Goal: Task Accomplishment & Management: Manage account settings

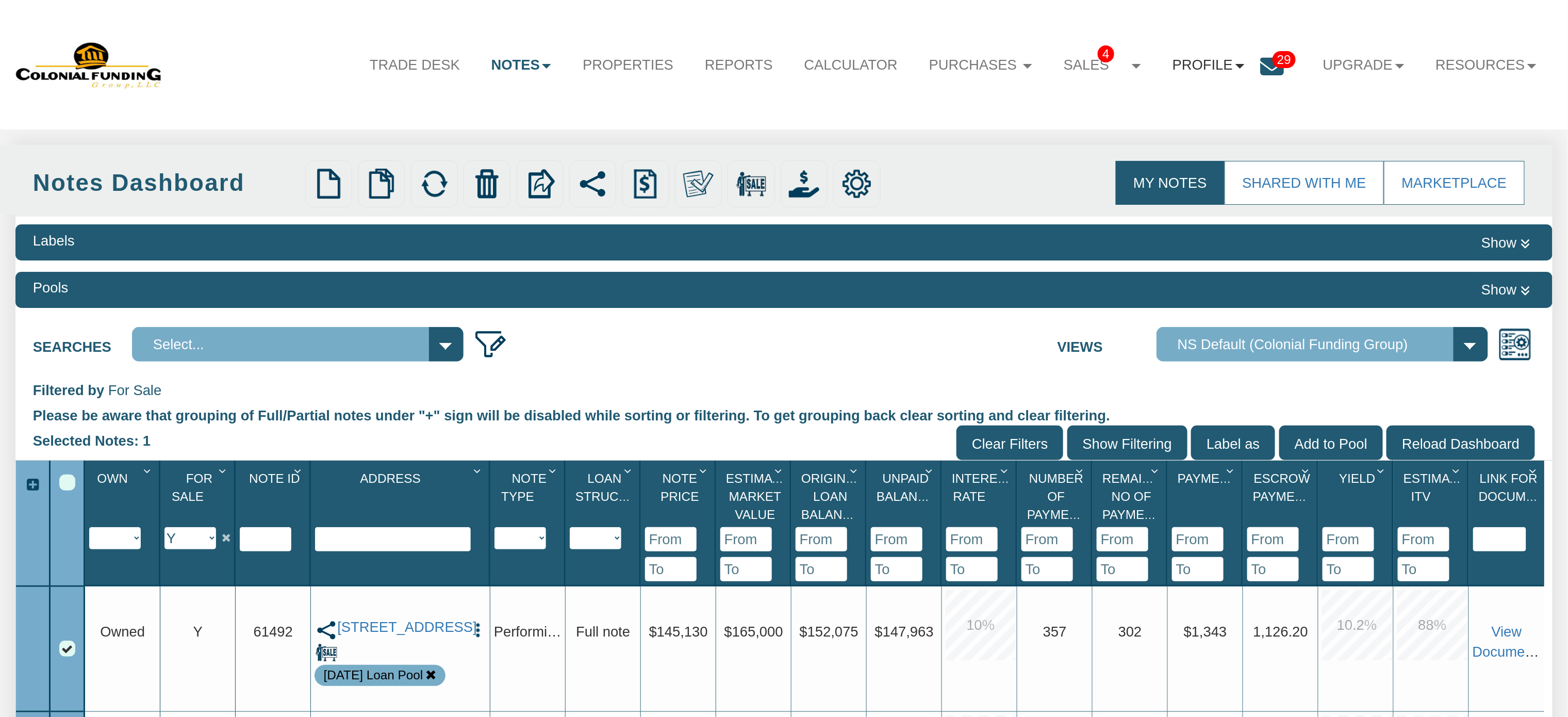
click at [1190, 66] on link "Profile" at bounding box center [1208, 65] width 103 height 42
click at [1173, 118] on link "Settings" at bounding box center [1215, 114] width 183 height 27
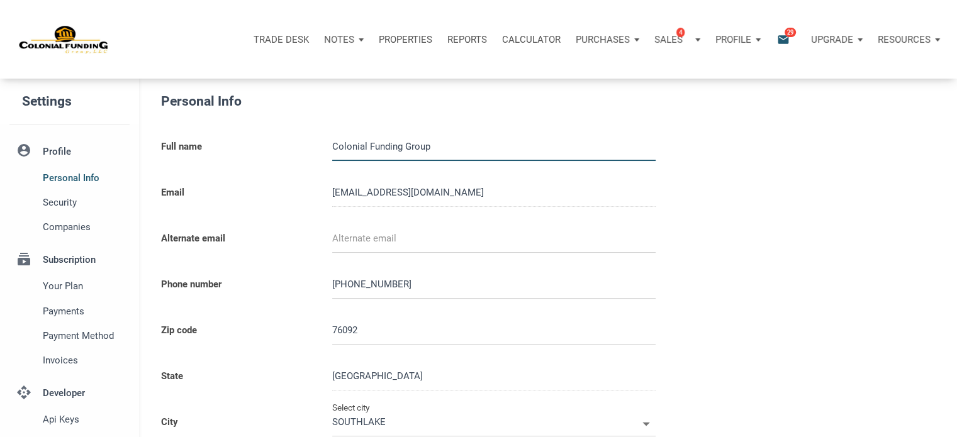
type input "0000000"
select select
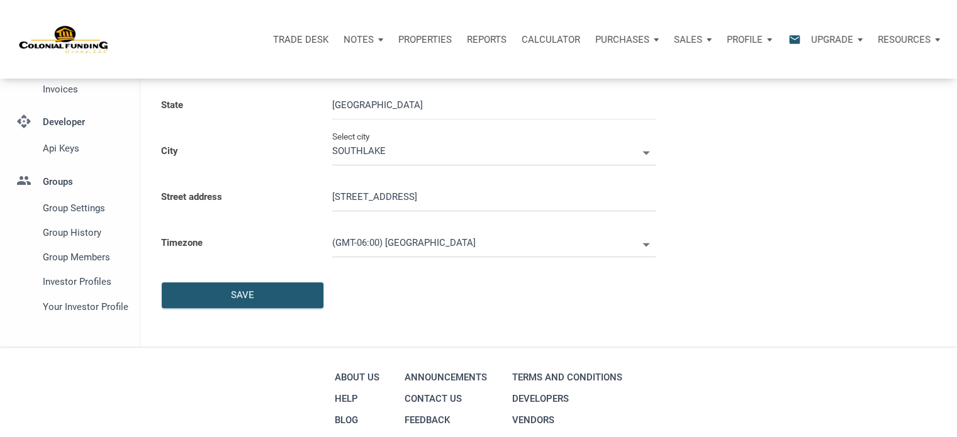
scroll to position [310, 0]
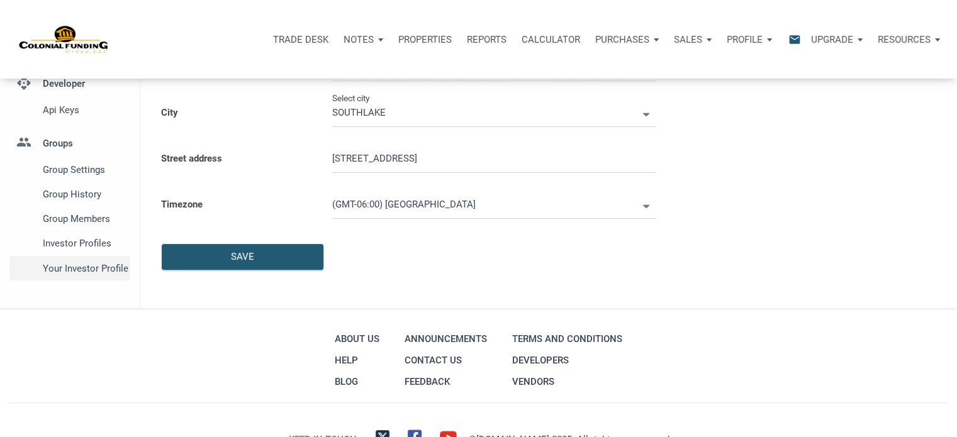
click at [98, 270] on span "Your Investor Profile" at bounding box center [84, 268] width 82 height 15
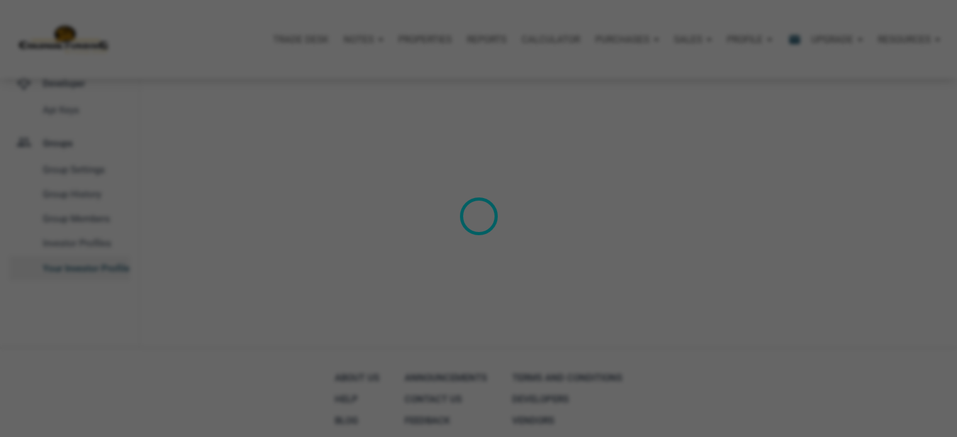
select select
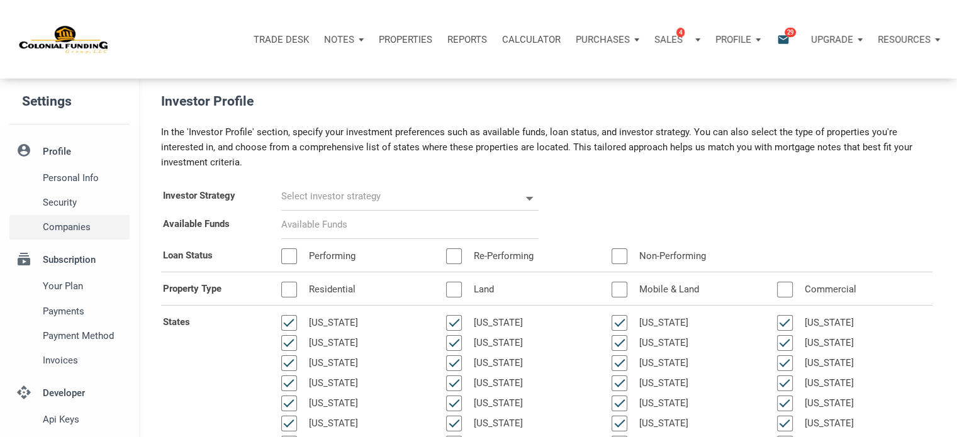
click at [62, 226] on span "Companies" at bounding box center [84, 227] width 82 height 15
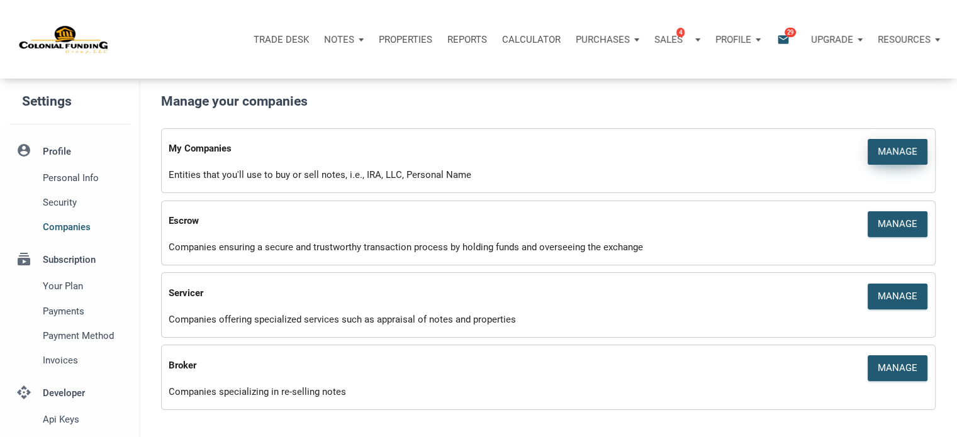
click at [886, 151] on div "Manage" at bounding box center [898, 152] width 40 height 14
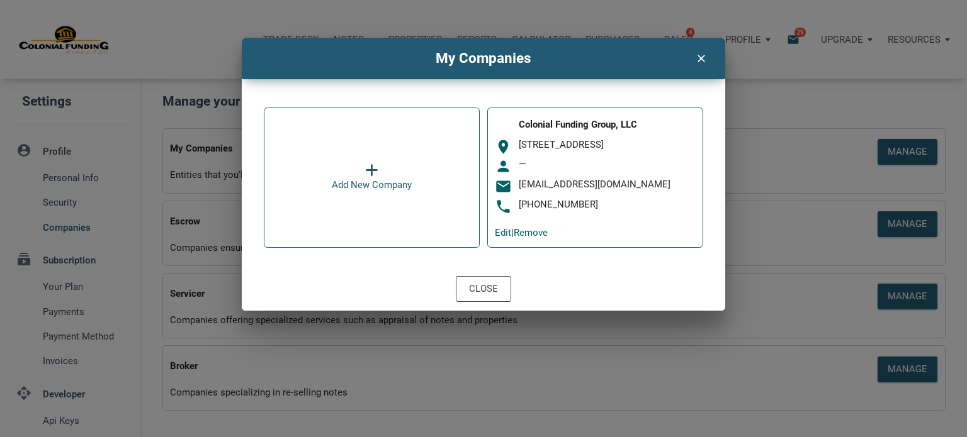
click at [702, 57] on icon "clear" at bounding box center [700, 57] width 15 height 16
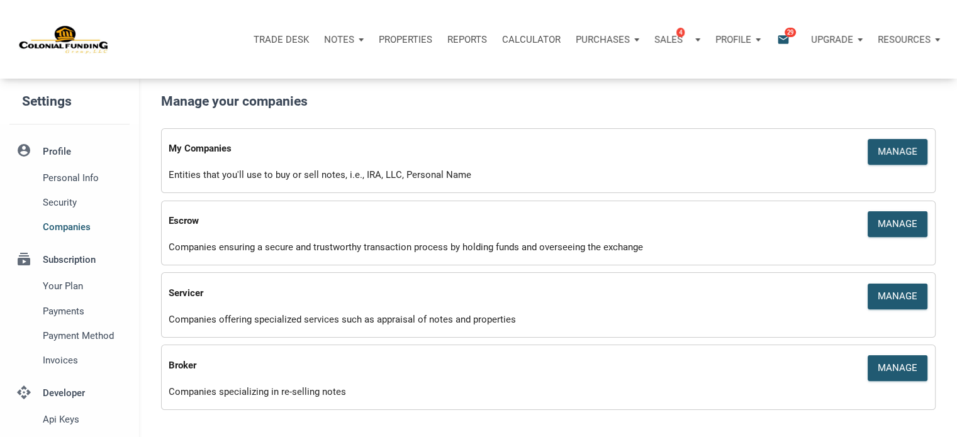
click at [335, 37] on p "Notes" at bounding box center [339, 39] width 30 height 11
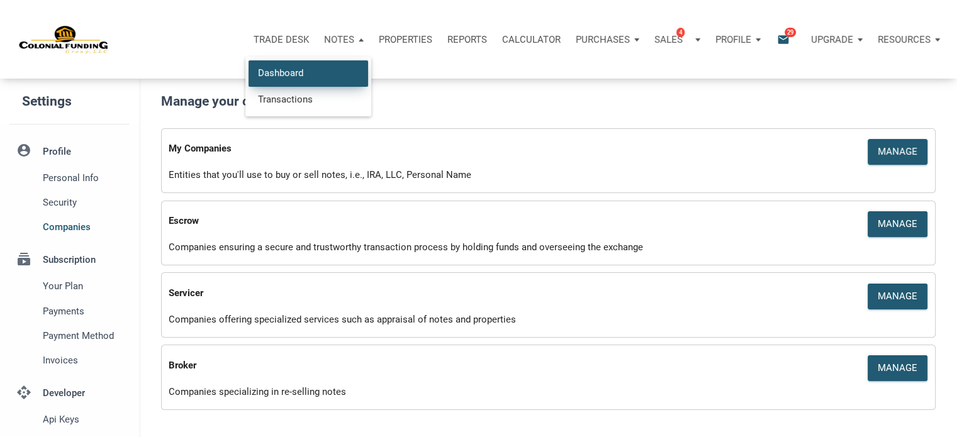
click at [286, 68] on link "Dashboard" at bounding box center [309, 73] width 120 height 26
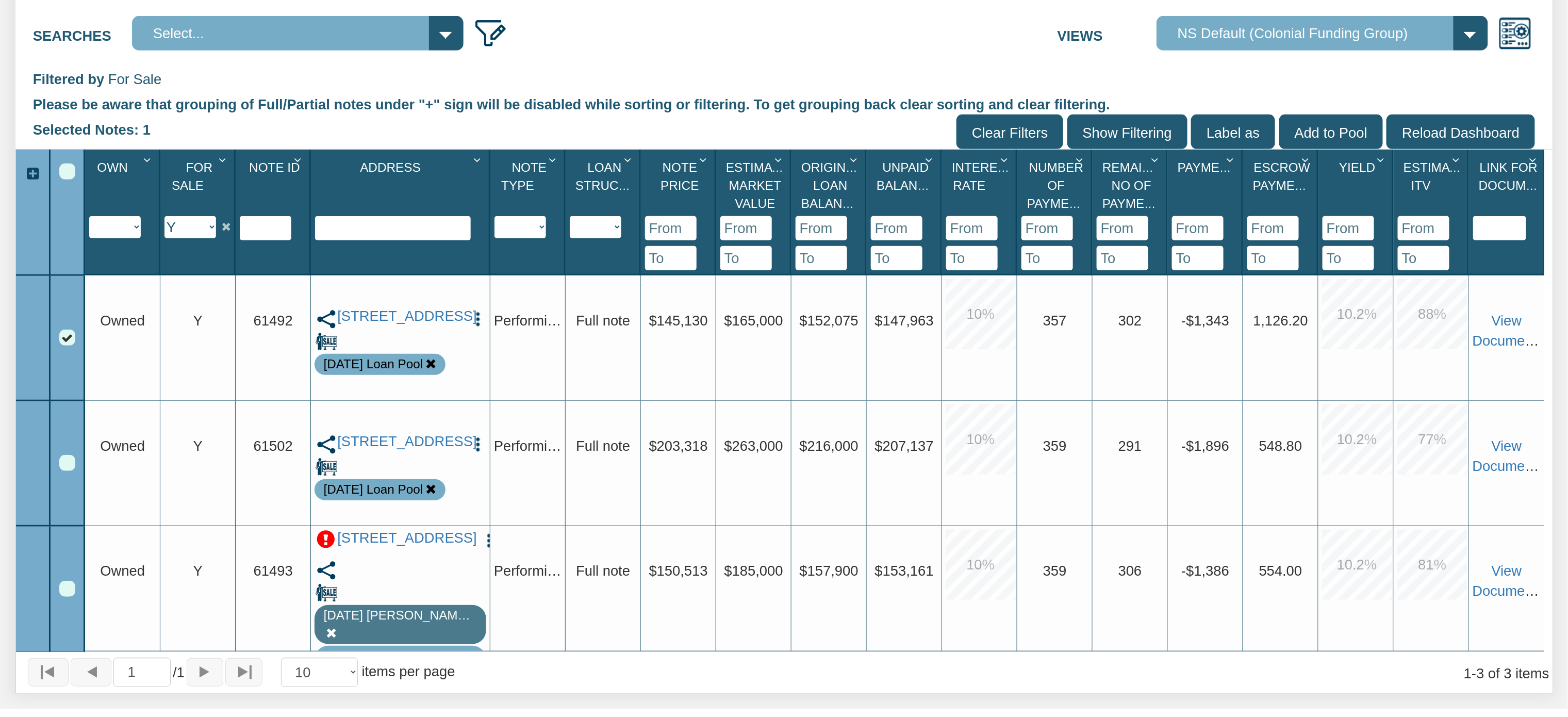
scroll to position [314, 0]
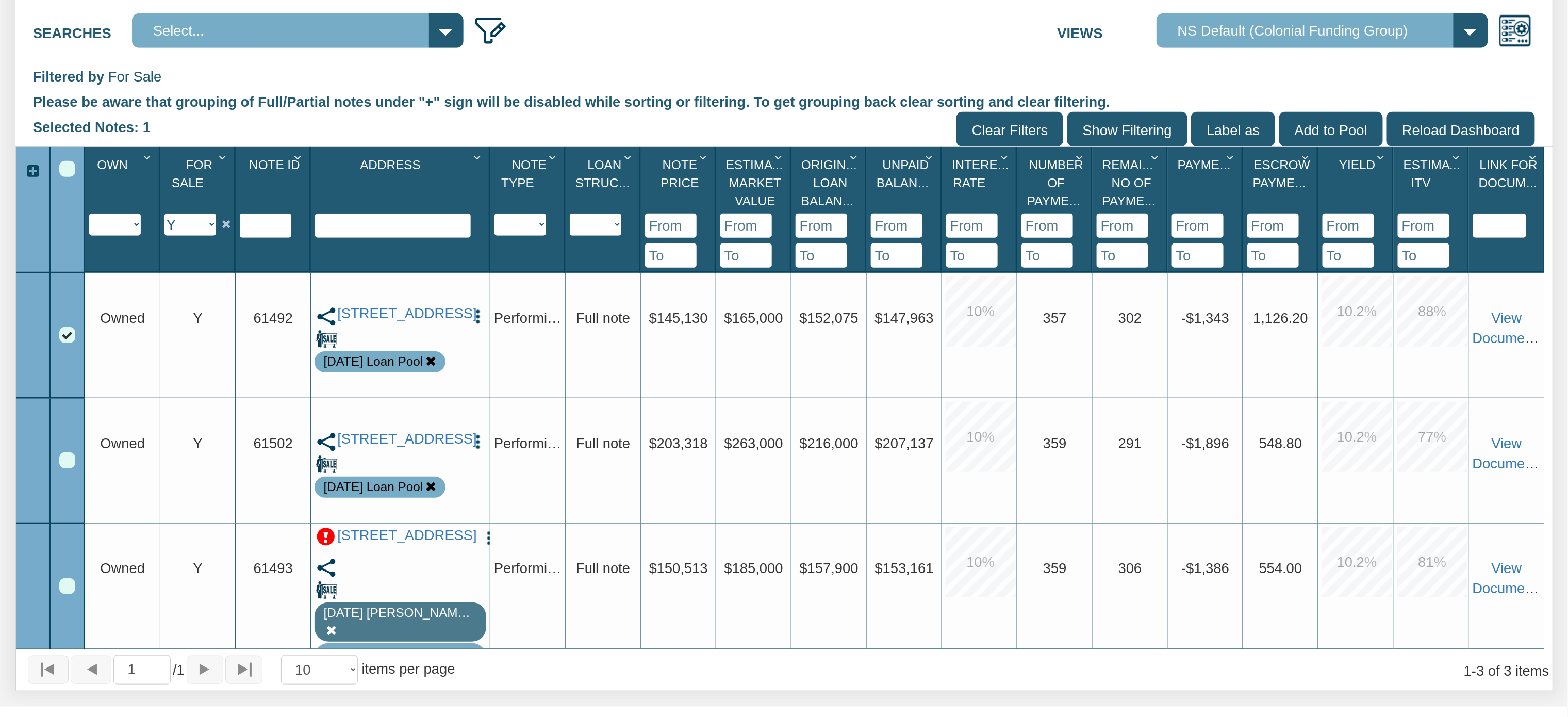
click at [476, 311] on img "button" at bounding box center [478, 316] width 17 height 17
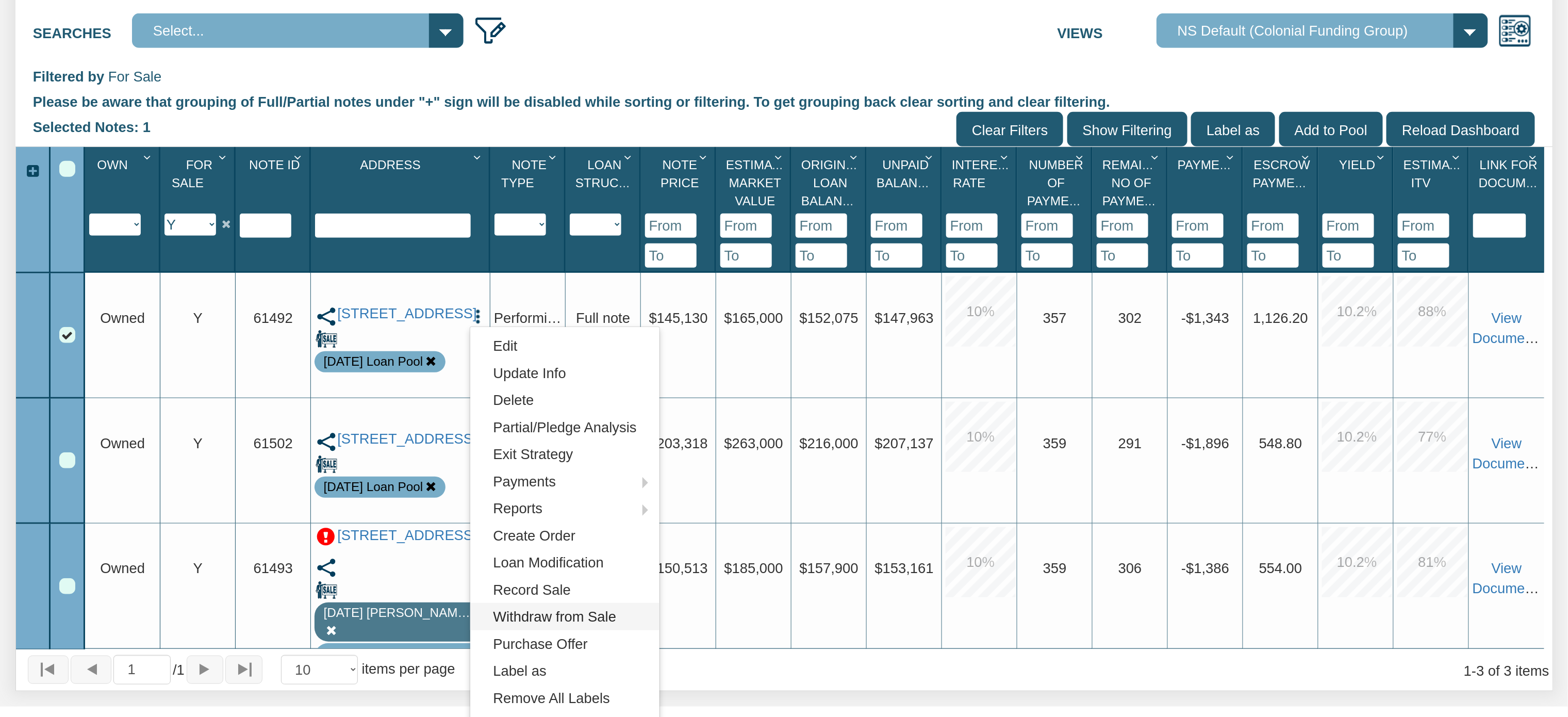
click at [518, 622] on link "Withdraw from Sale" at bounding box center [564, 616] width 189 height 27
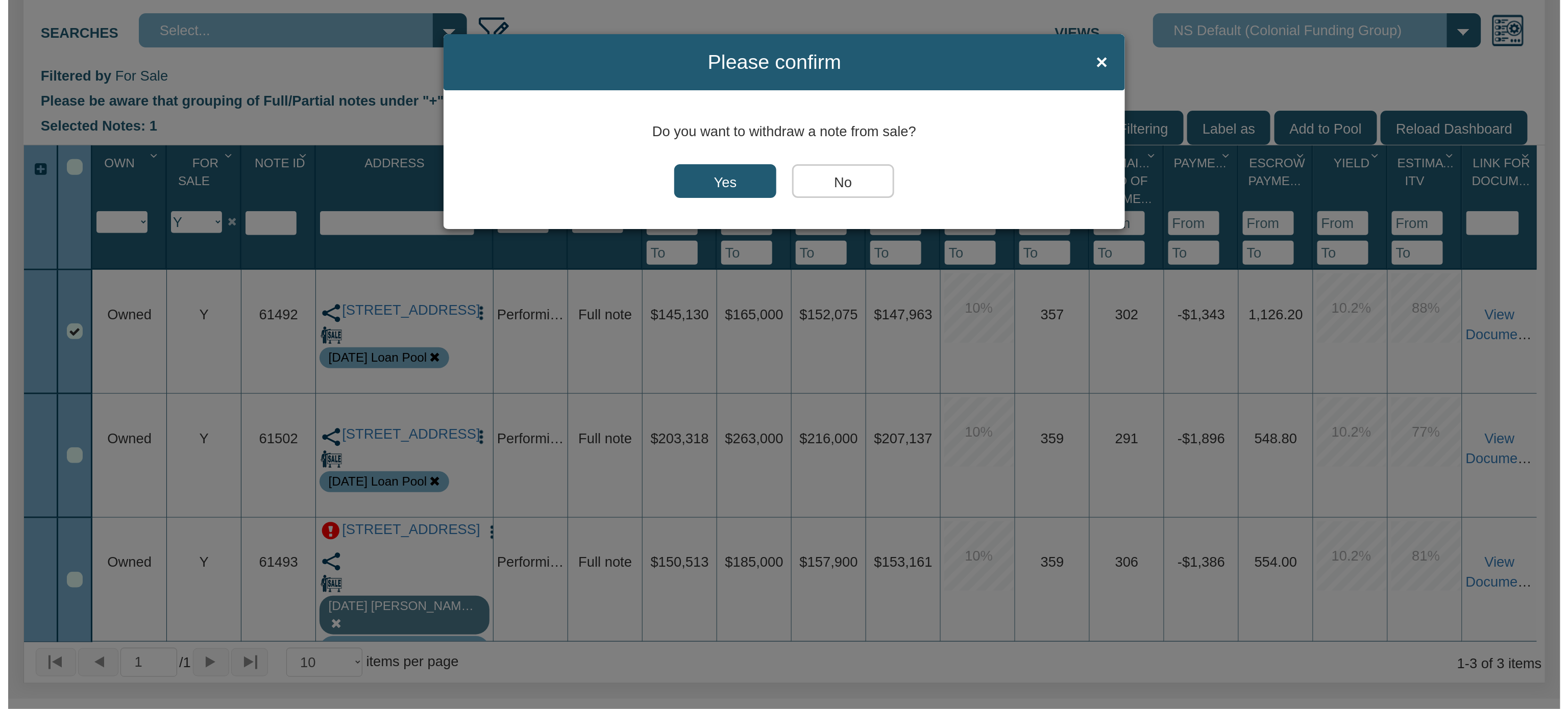
scroll to position [310, 0]
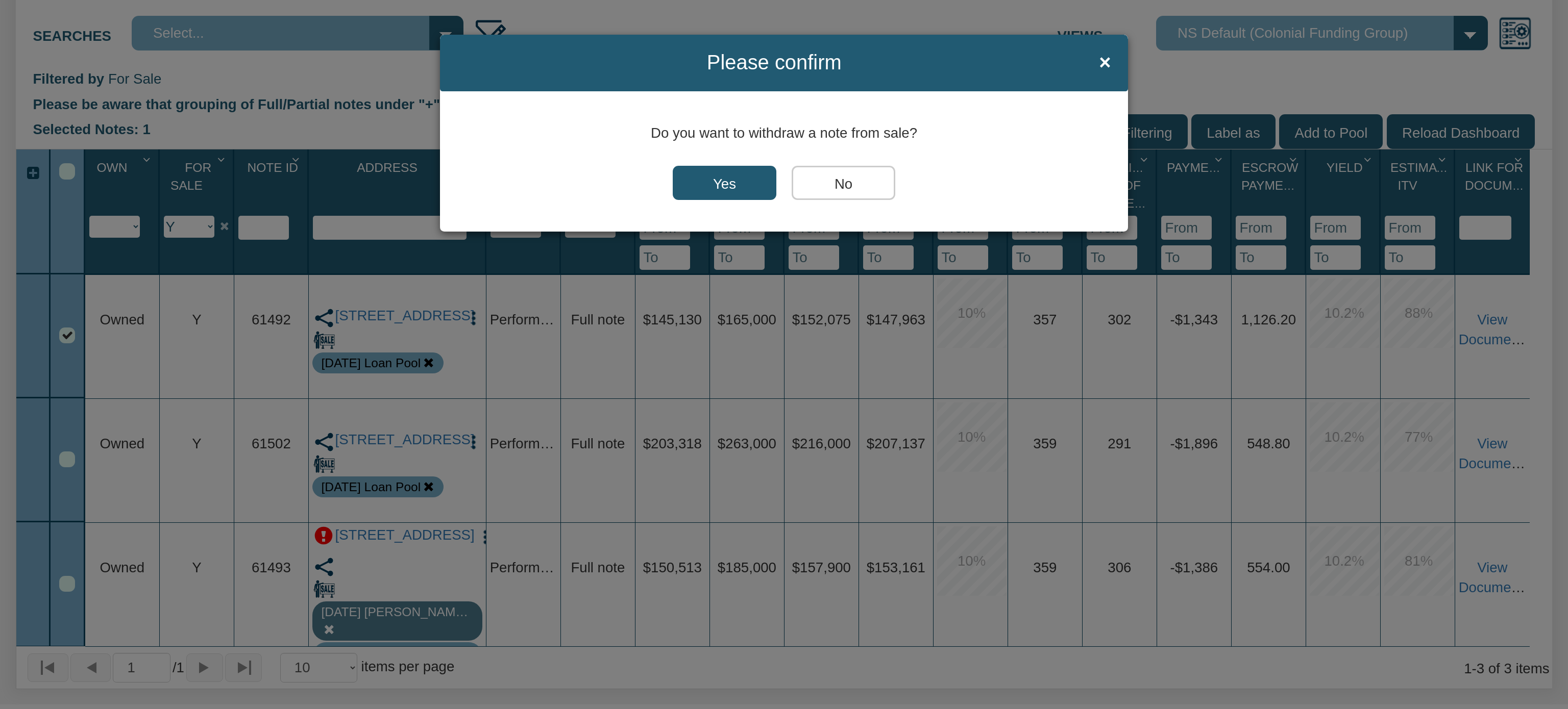
click at [703, 175] on input "Yes" at bounding box center [725, 183] width 104 height 35
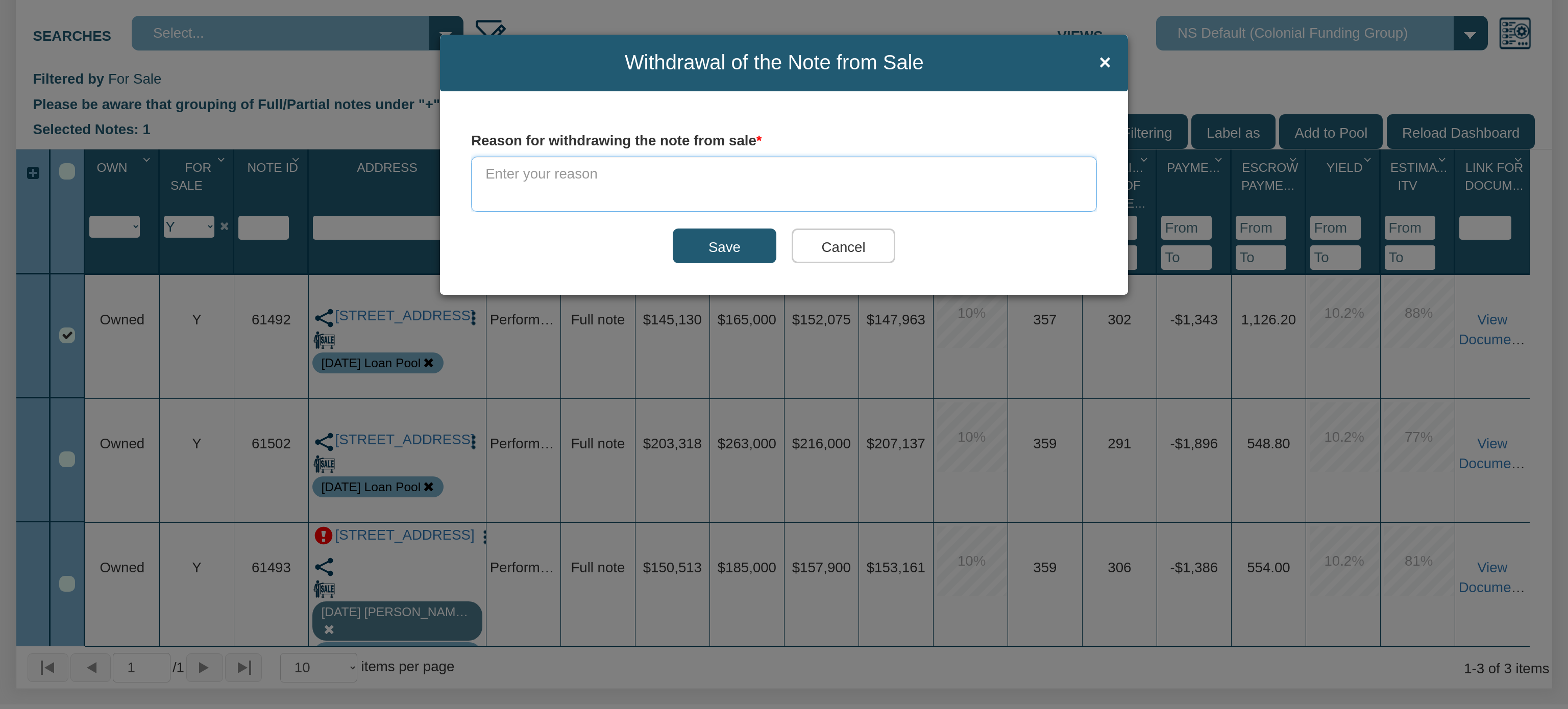
click at [559, 177] on textarea at bounding box center [784, 184] width 626 height 55
type textarea "Correct BPO"
click at [696, 243] on input "Save" at bounding box center [725, 246] width 104 height 35
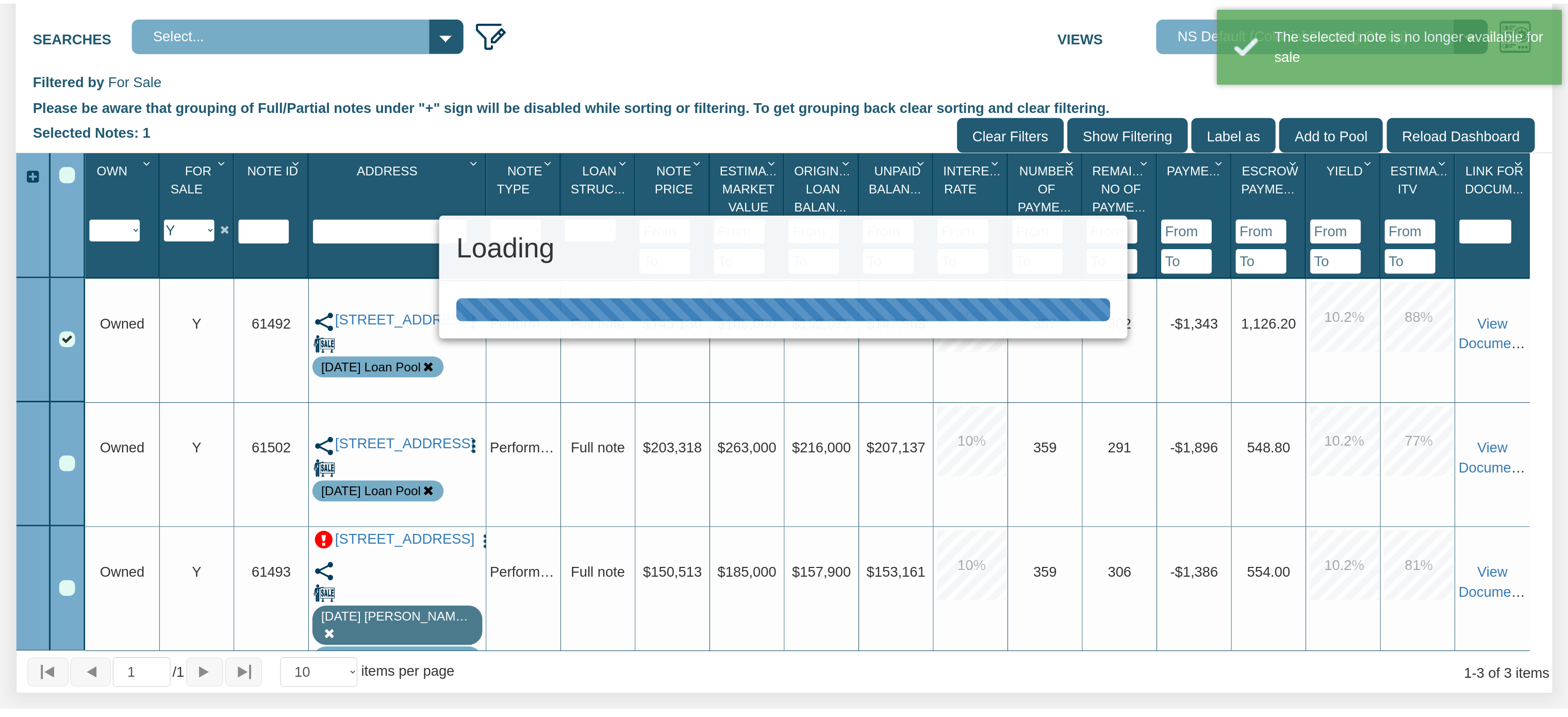
scroll to position [314, 0]
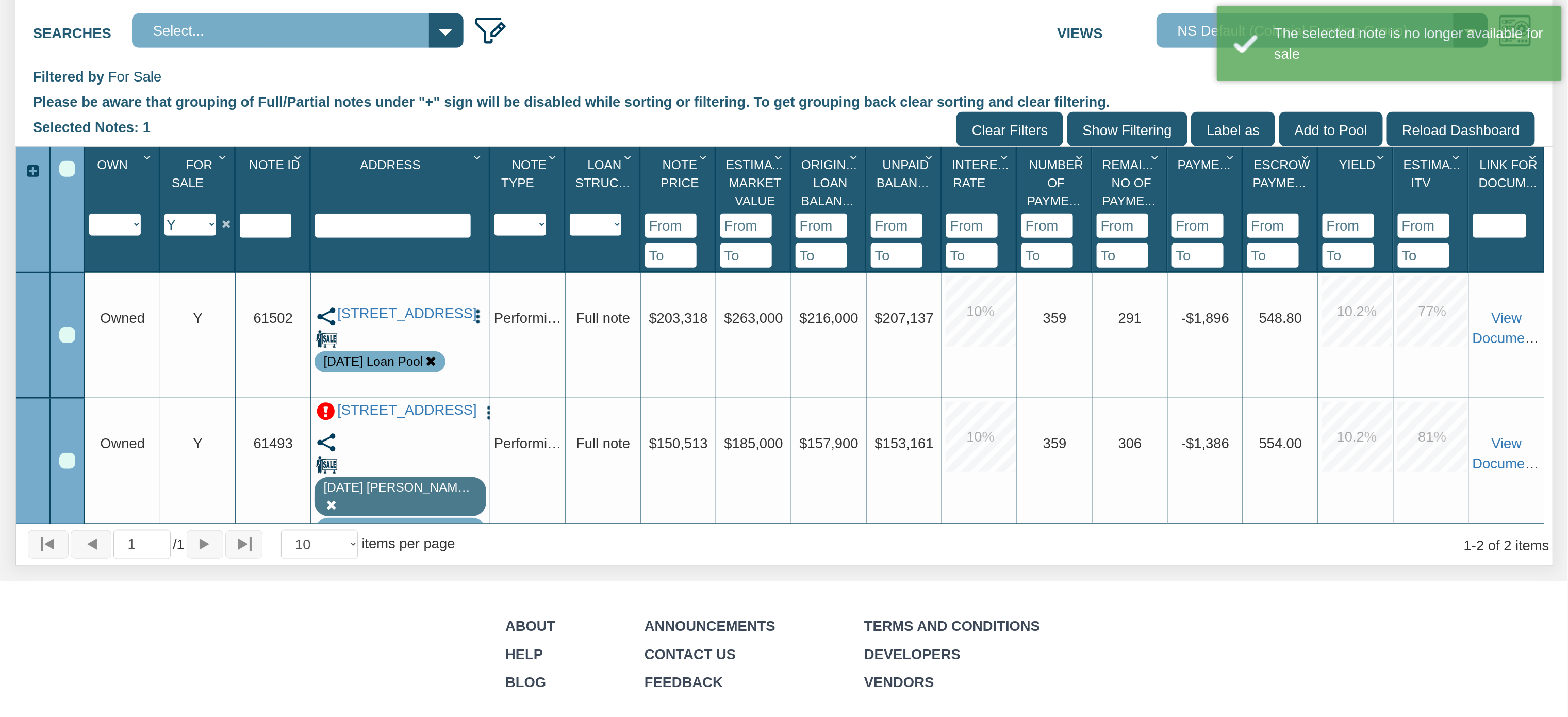
click at [208, 229] on select "Y N IP" at bounding box center [190, 225] width 52 height 22
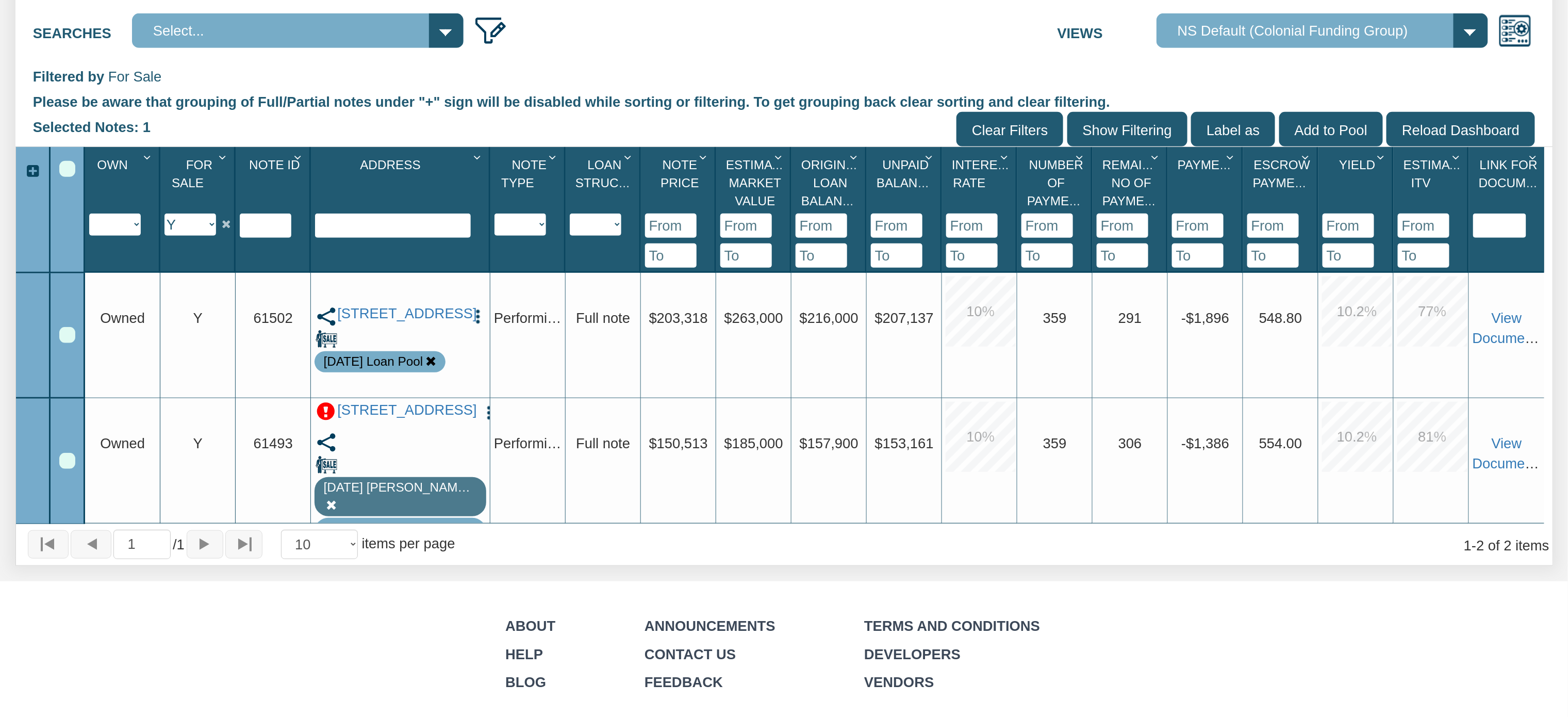
select select "string:N"
click at [165, 215] on select "Y N IP" at bounding box center [190, 225] width 52 height 22
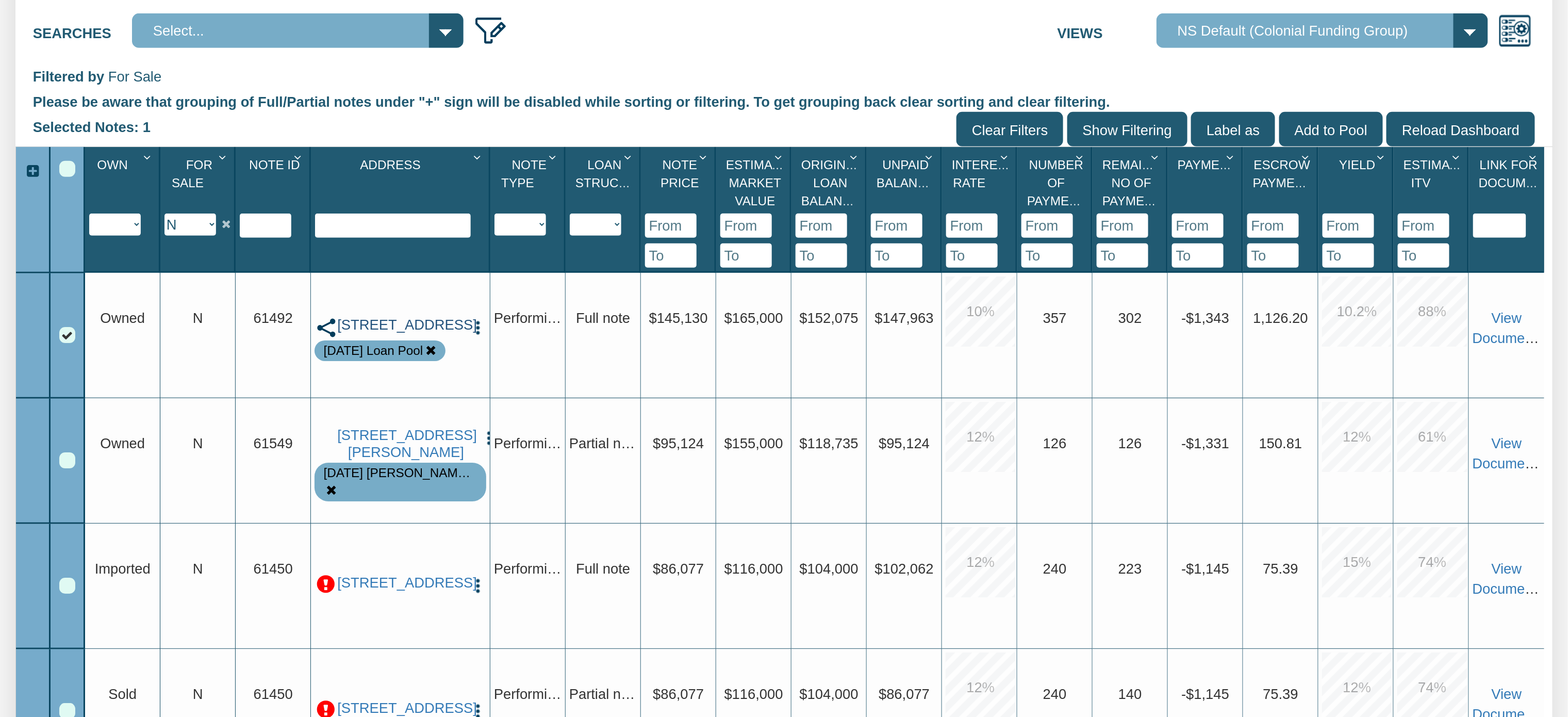
click at [382, 316] on link "[STREET_ADDRESS]" at bounding box center [401, 324] width 126 height 17
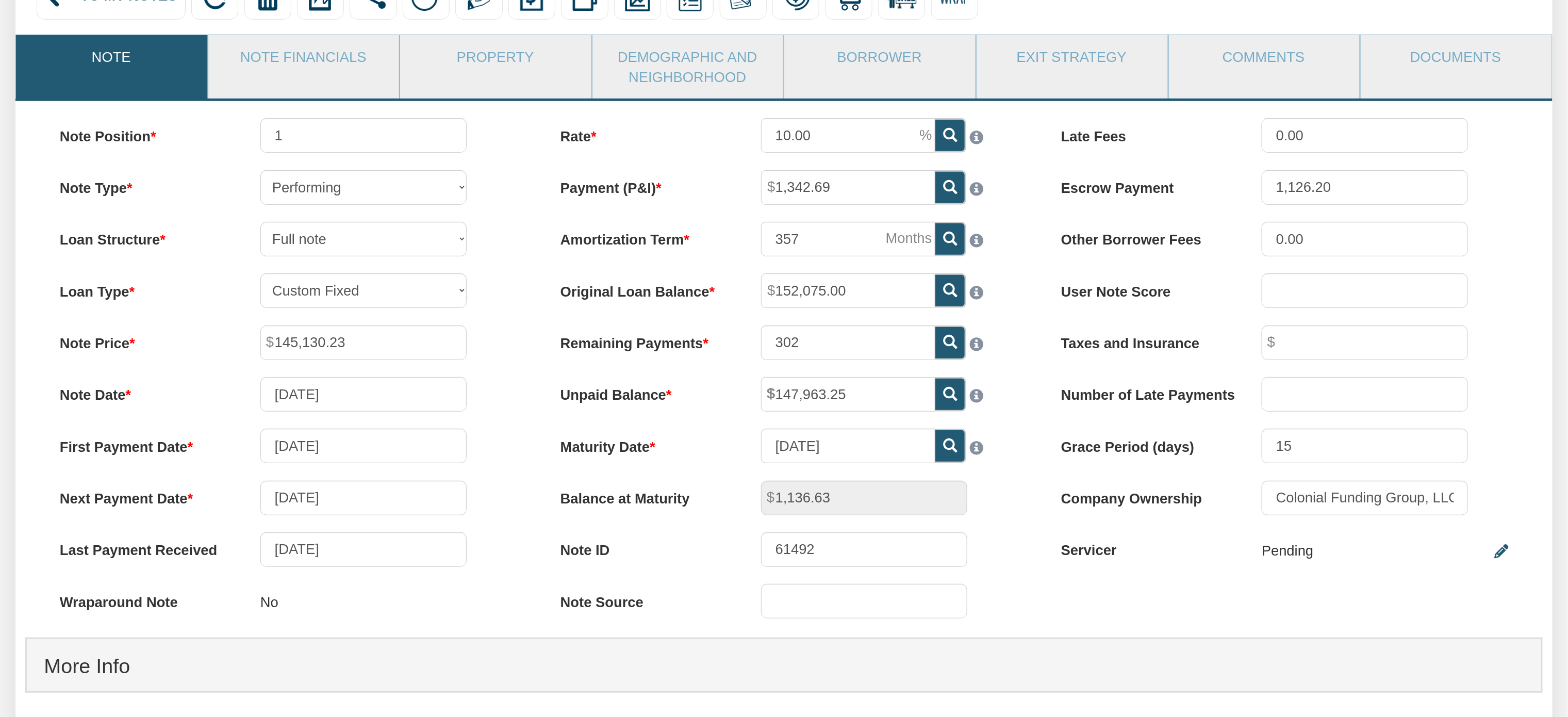
scroll to position [179, 0]
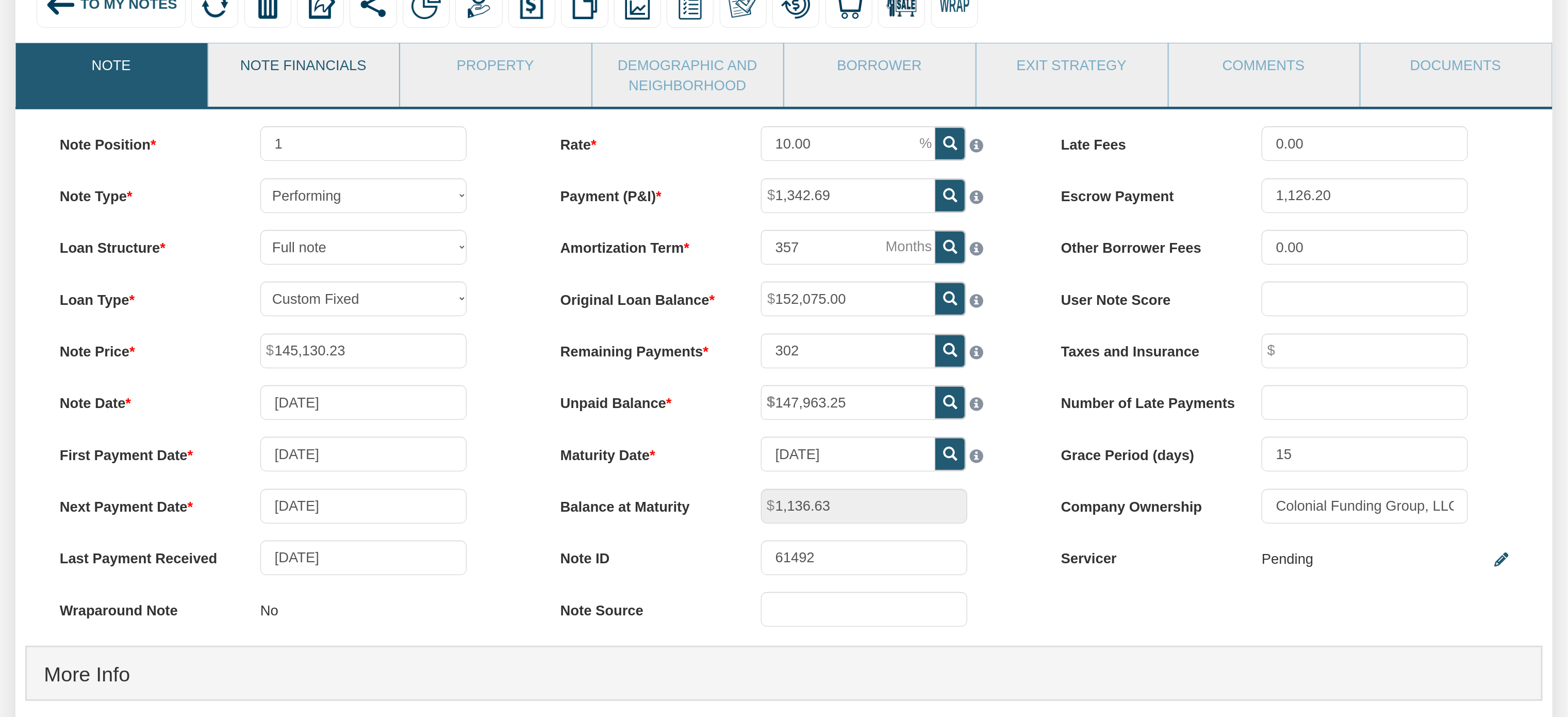
click at [289, 70] on link "Note Financials" at bounding box center [303, 65] width 190 height 43
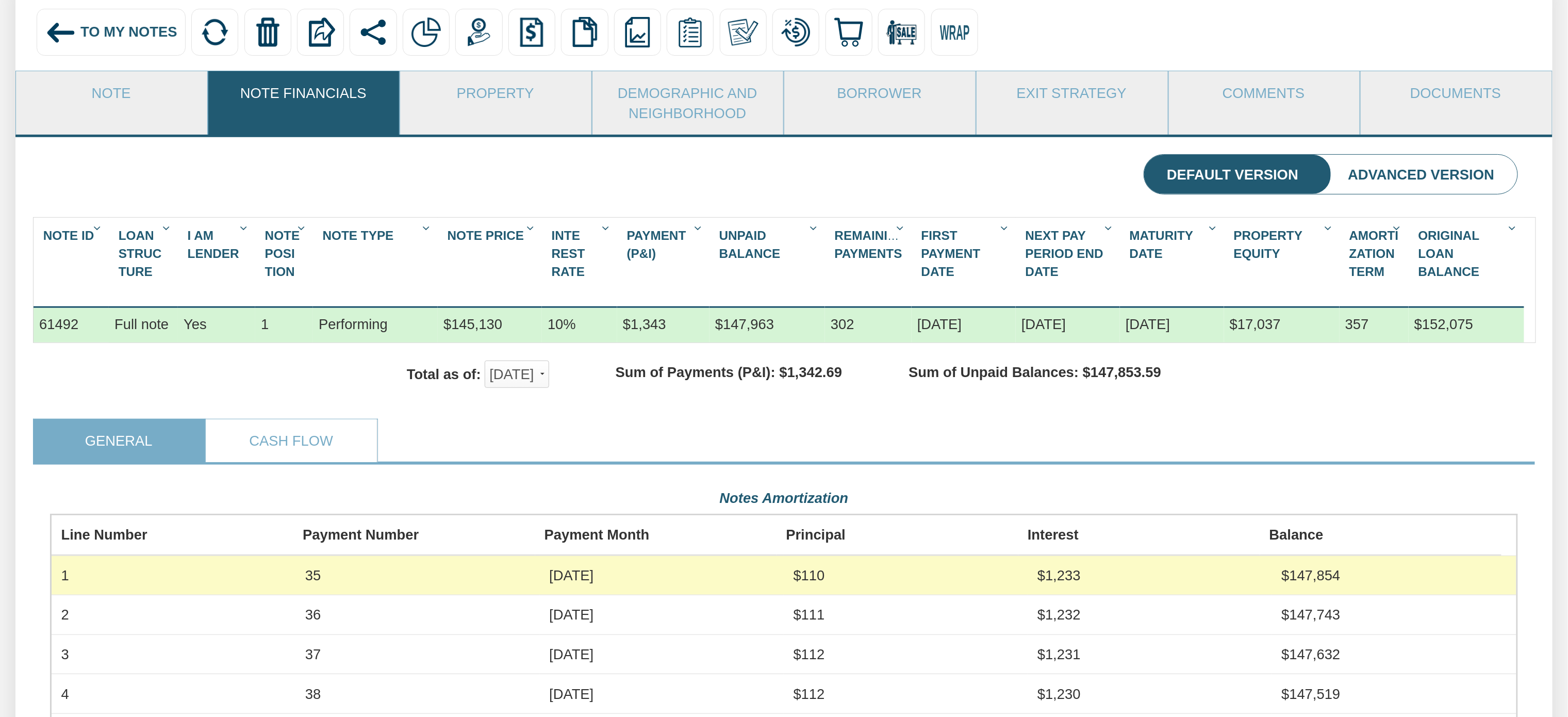
scroll to position [60, 0]
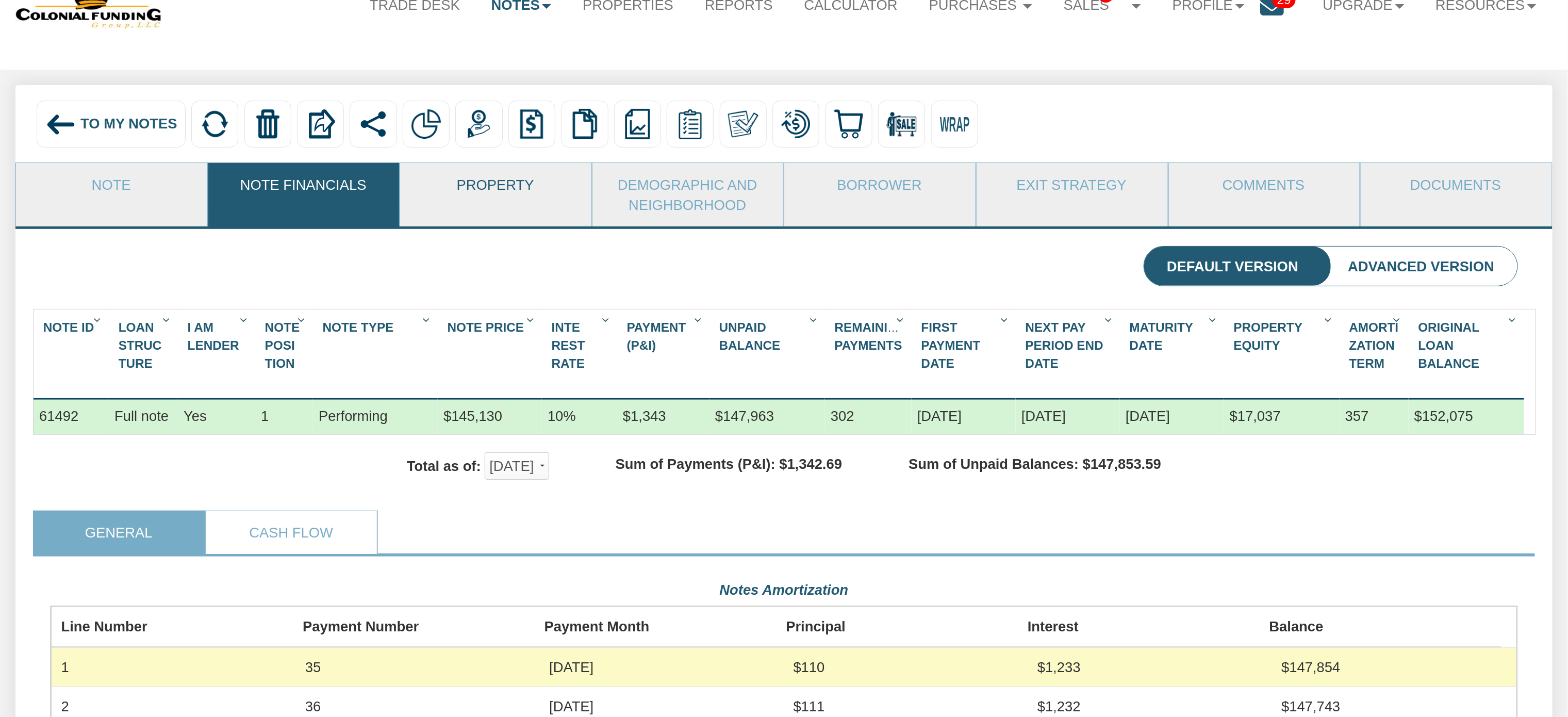
click at [489, 187] on link "Property" at bounding box center [495, 184] width 190 height 43
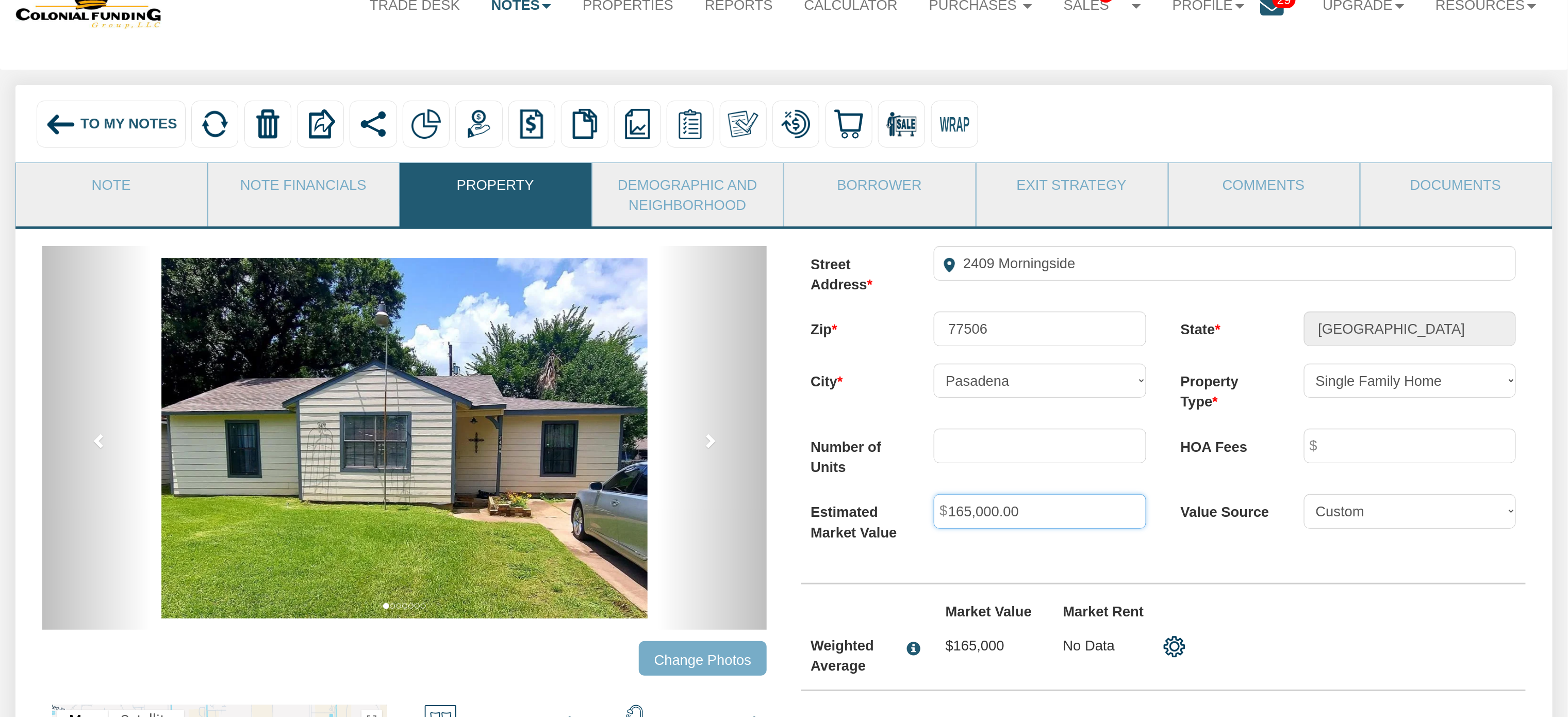
click at [1029, 521] on input "165,000.00" at bounding box center [1040, 511] width 212 height 34
type input "1"
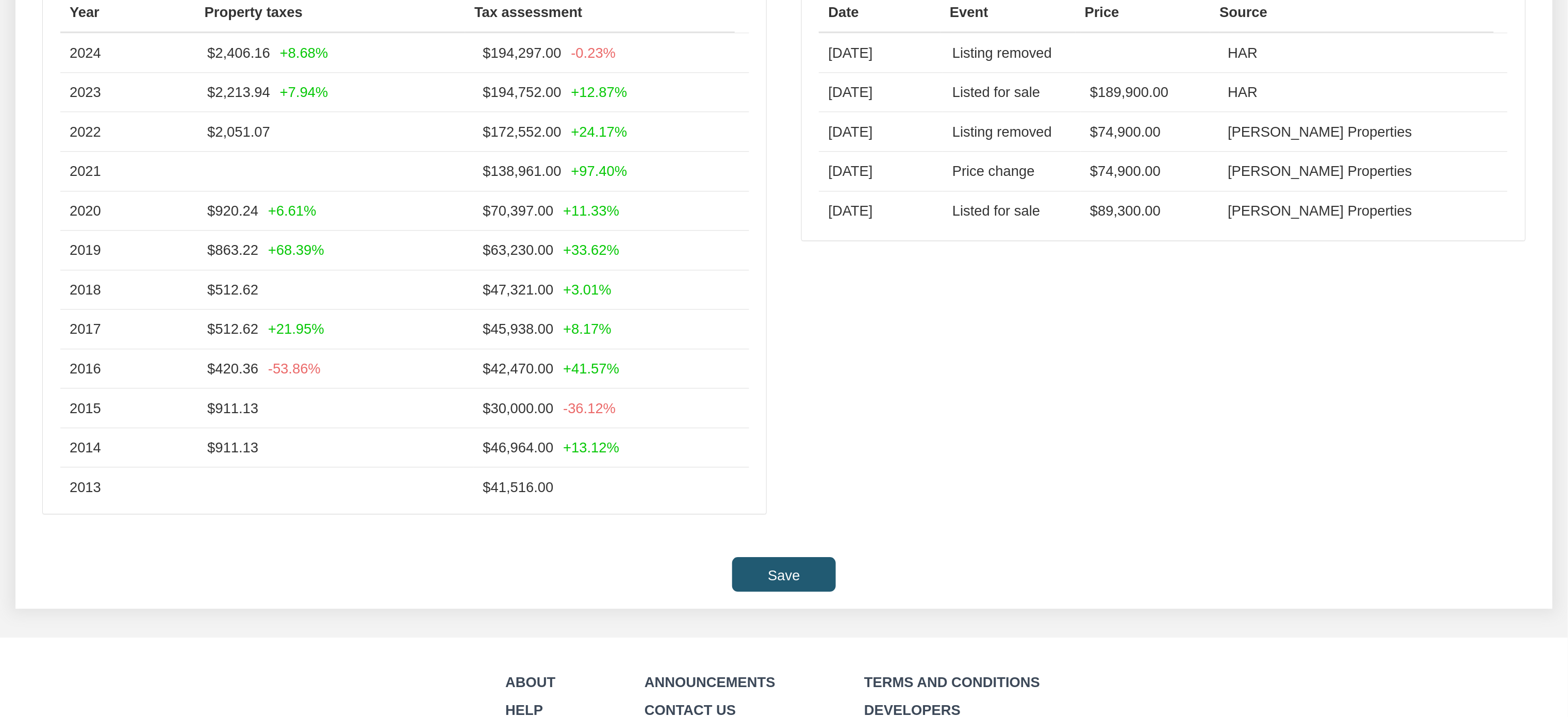
scroll to position [1940, 0]
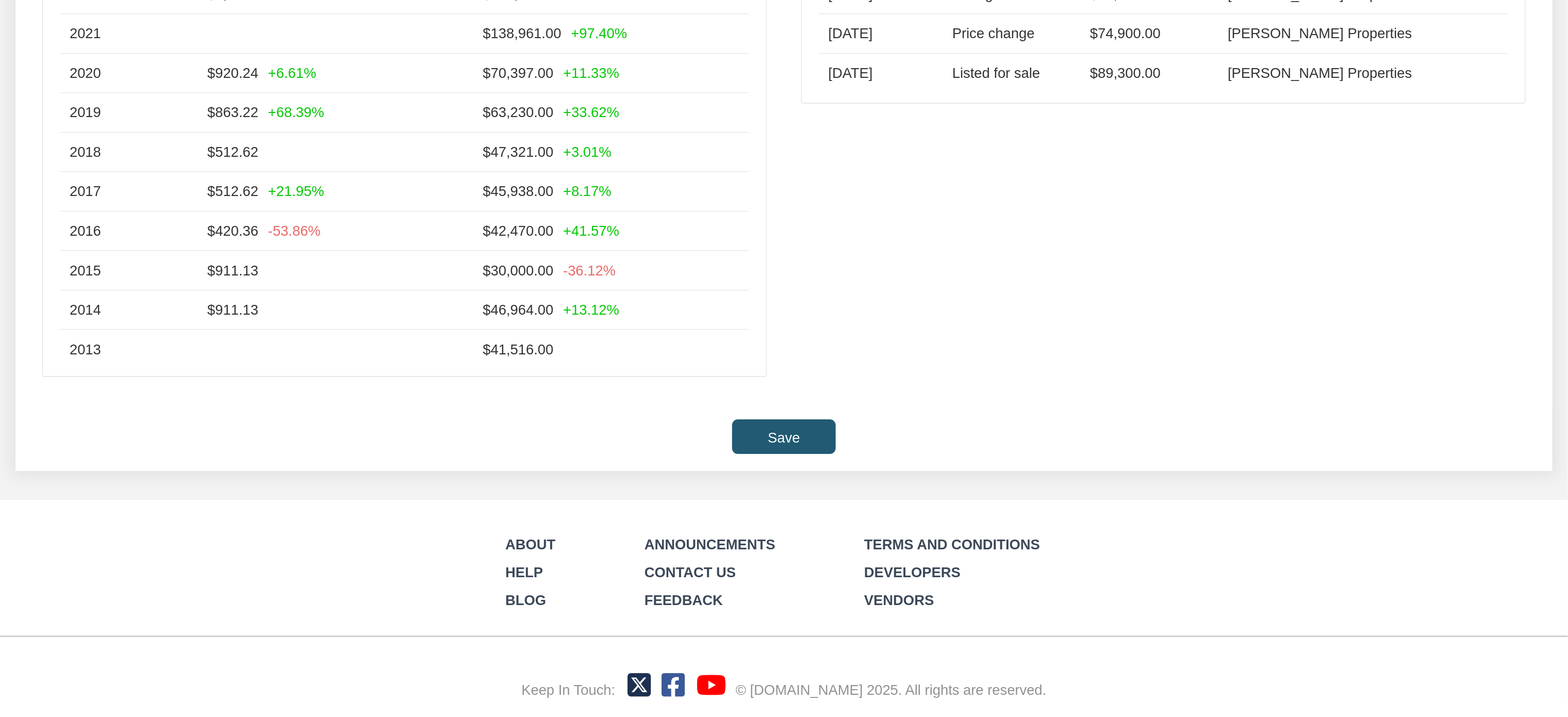
type input "192,000.00"
click at [790, 429] on input "Save" at bounding box center [784, 437] width 104 height 34
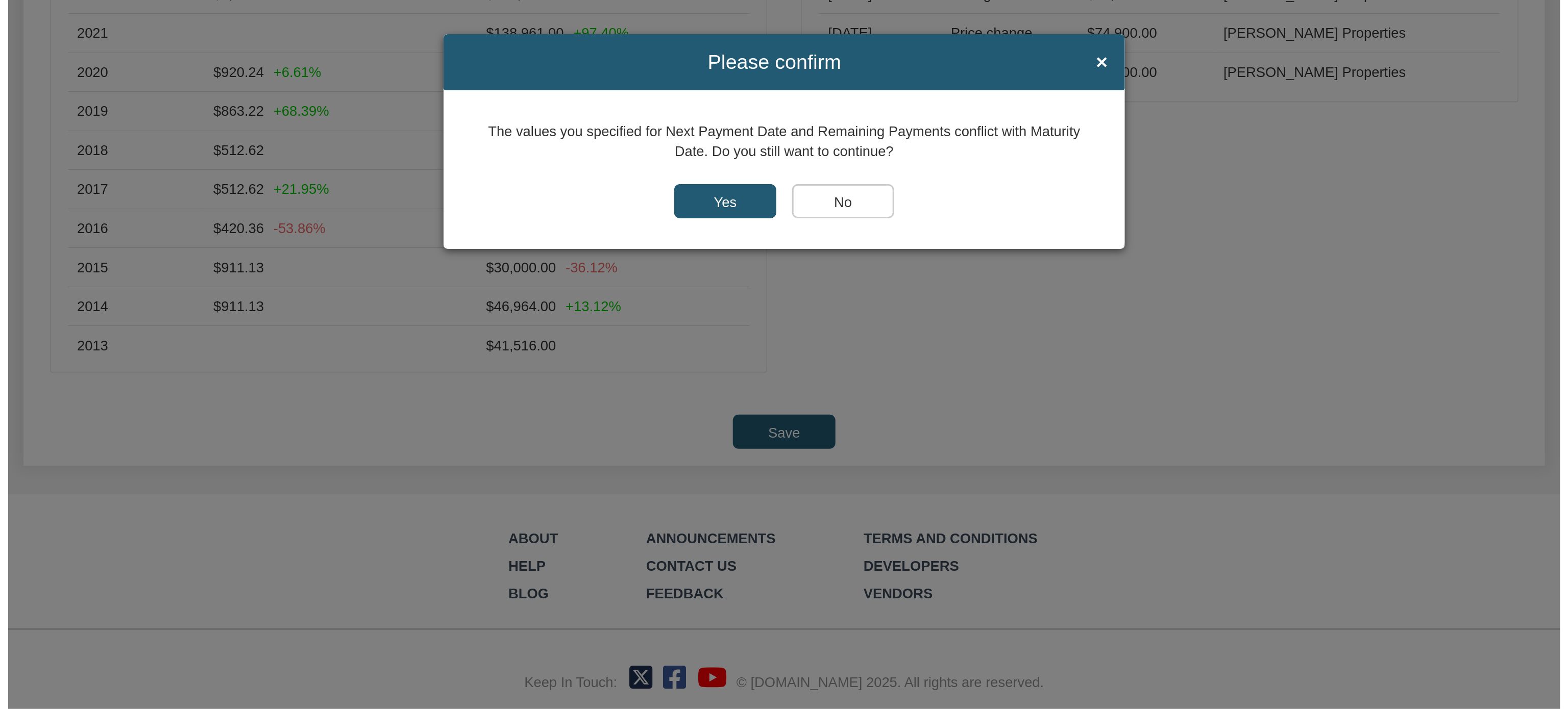
scroll to position [1919, 0]
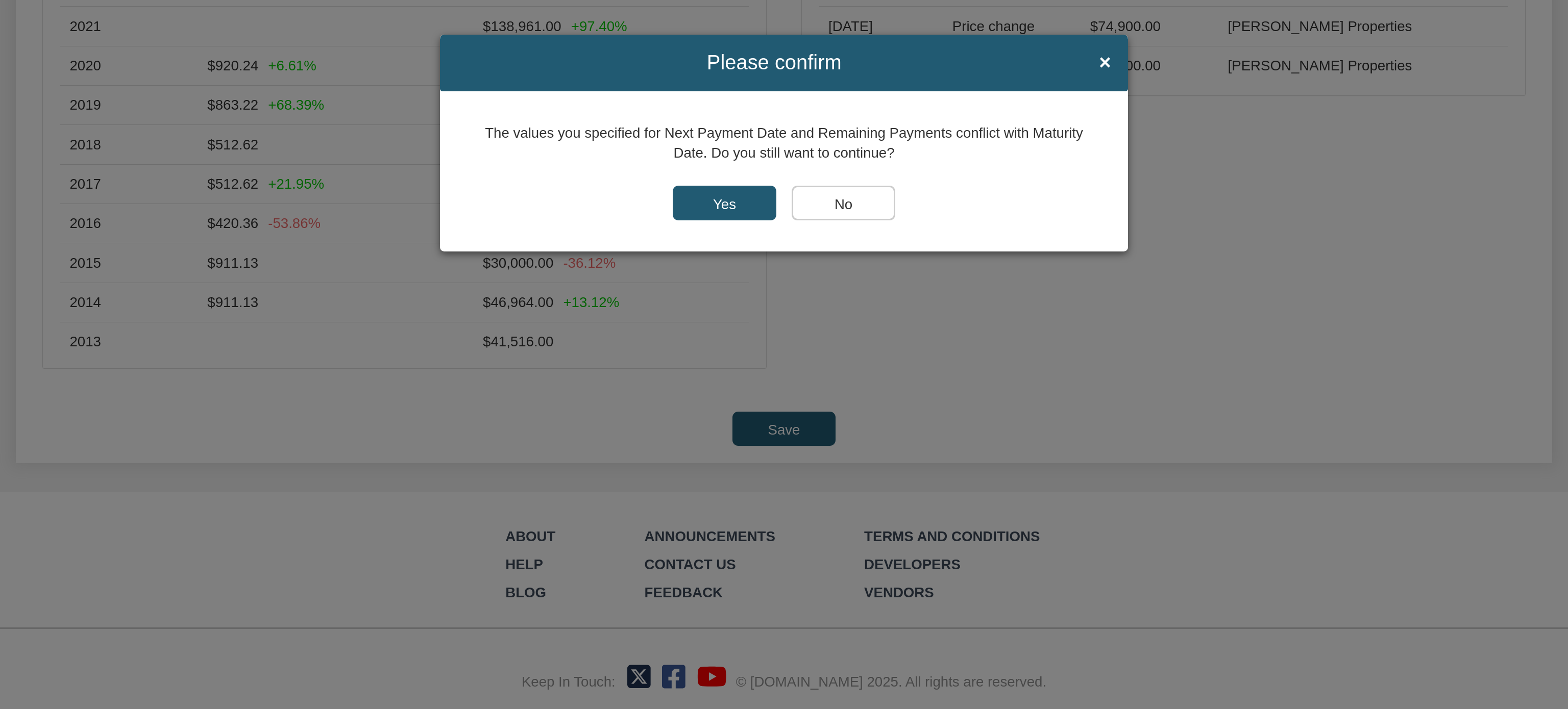
click at [719, 203] on input "Yes" at bounding box center [725, 203] width 104 height 35
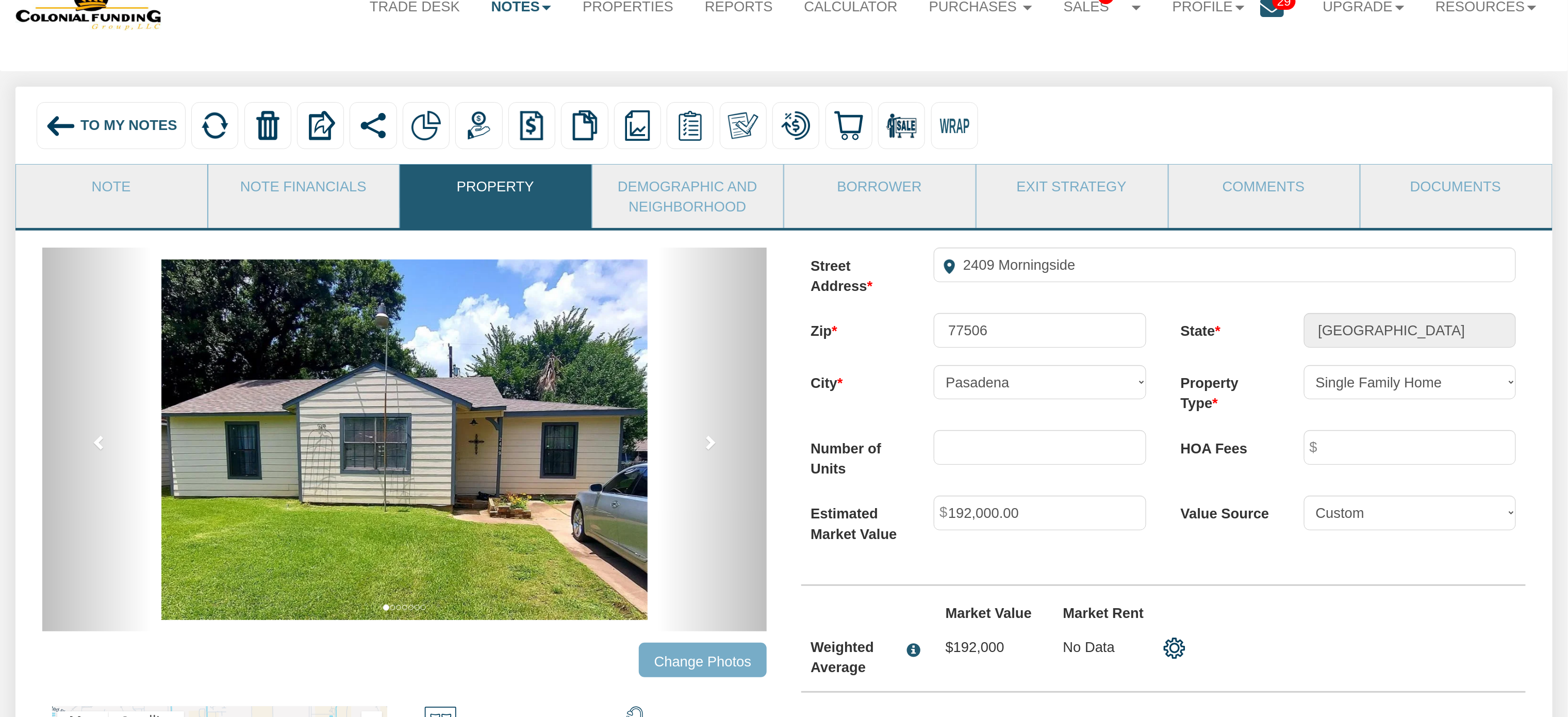
scroll to position [0, 0]
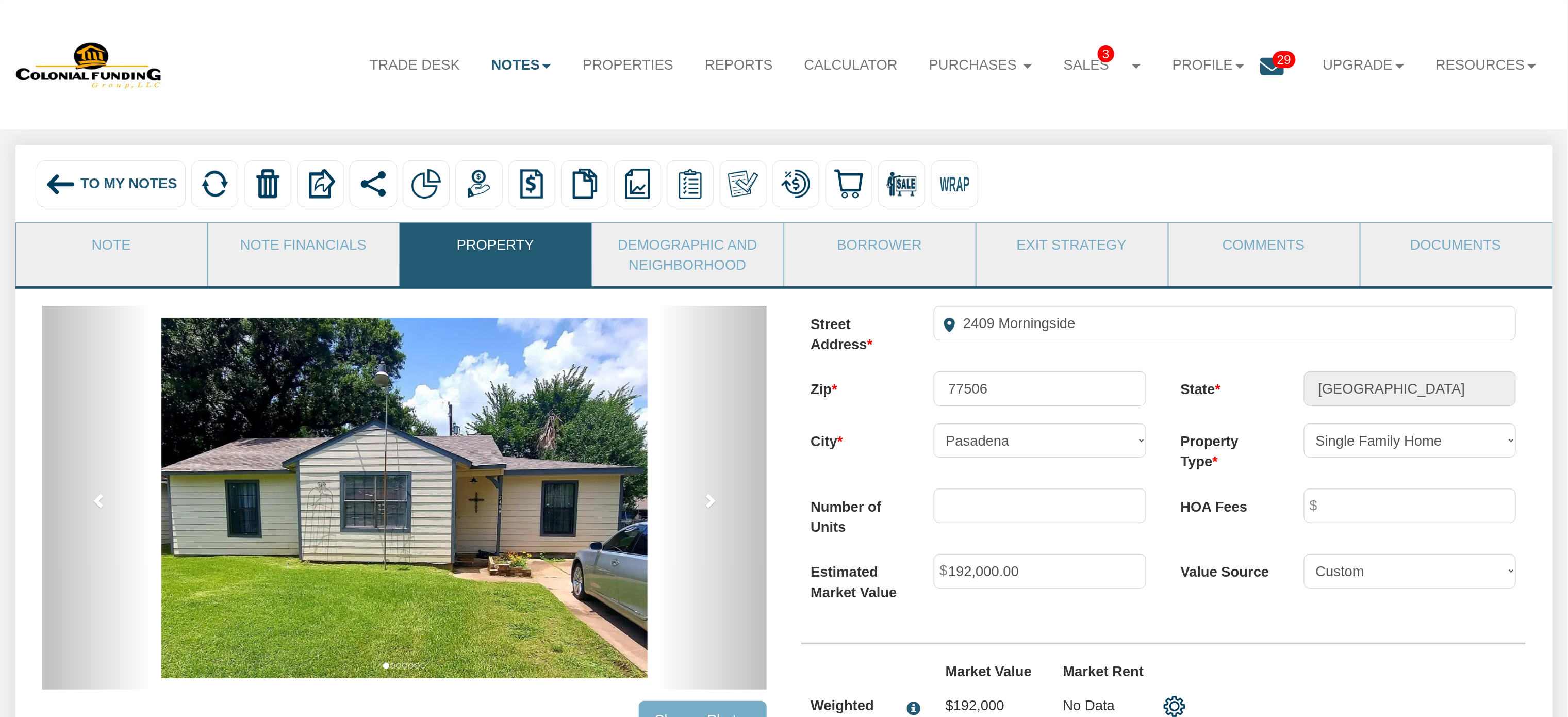
click at [111, 184] on span "To My Notes" at bounding box center [129, 184] width 97 height 16
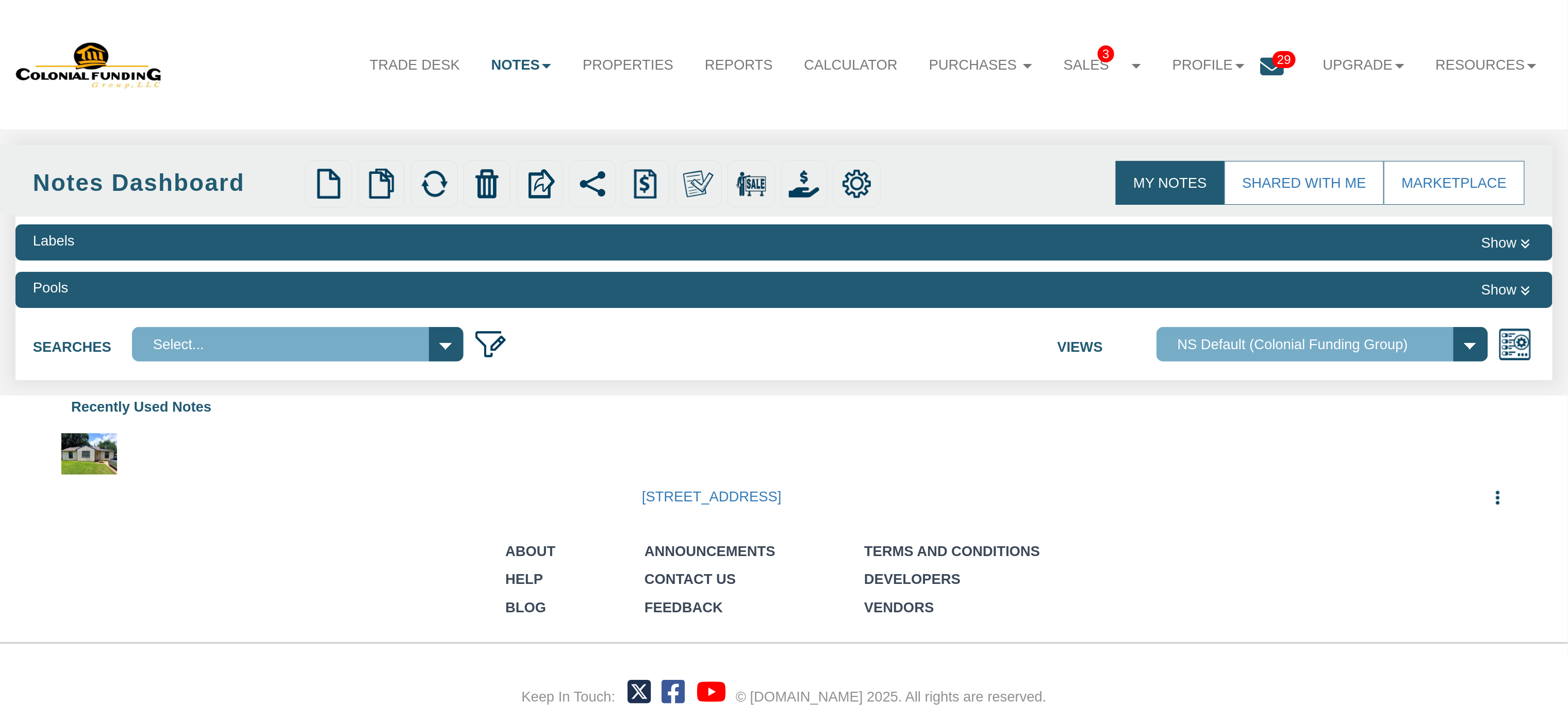
select select
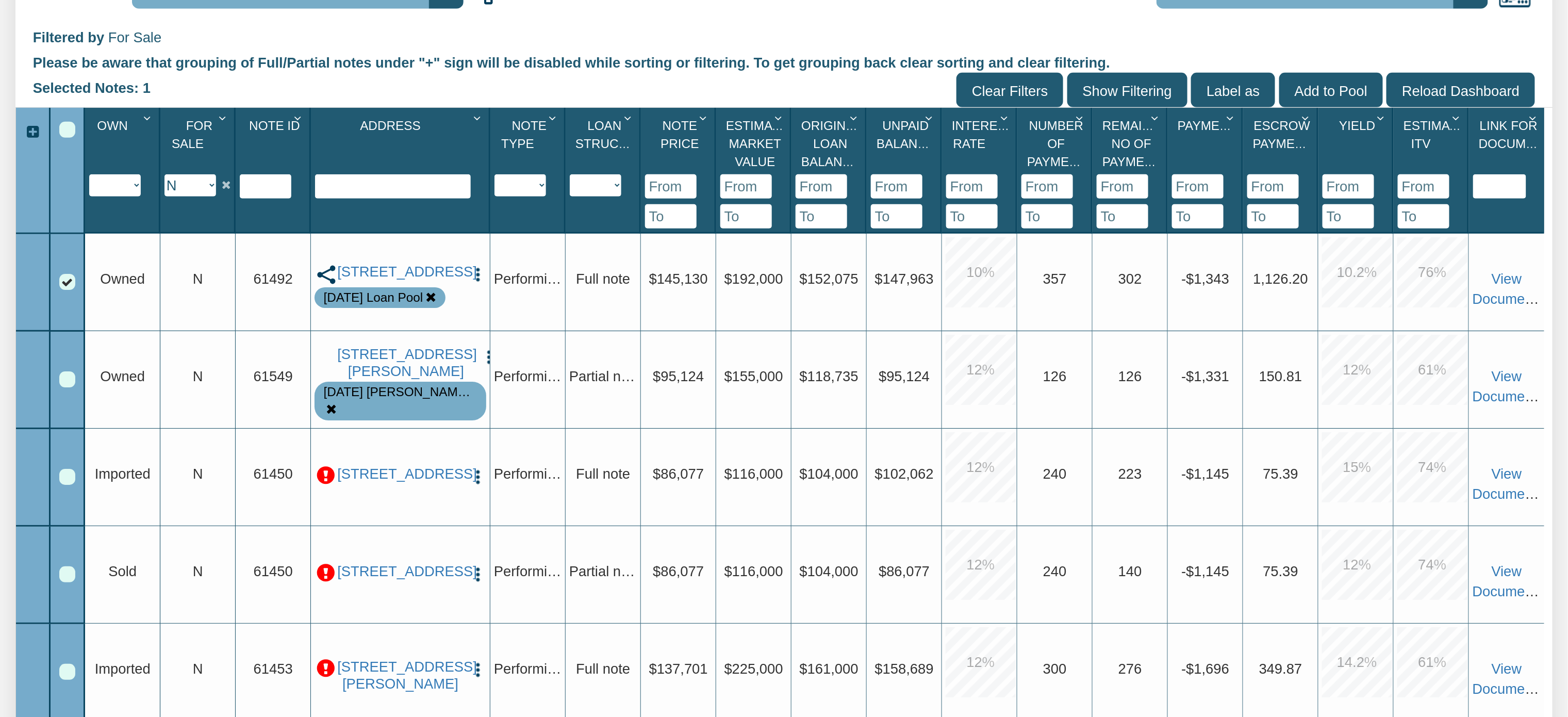
scroll to position [186, 0]
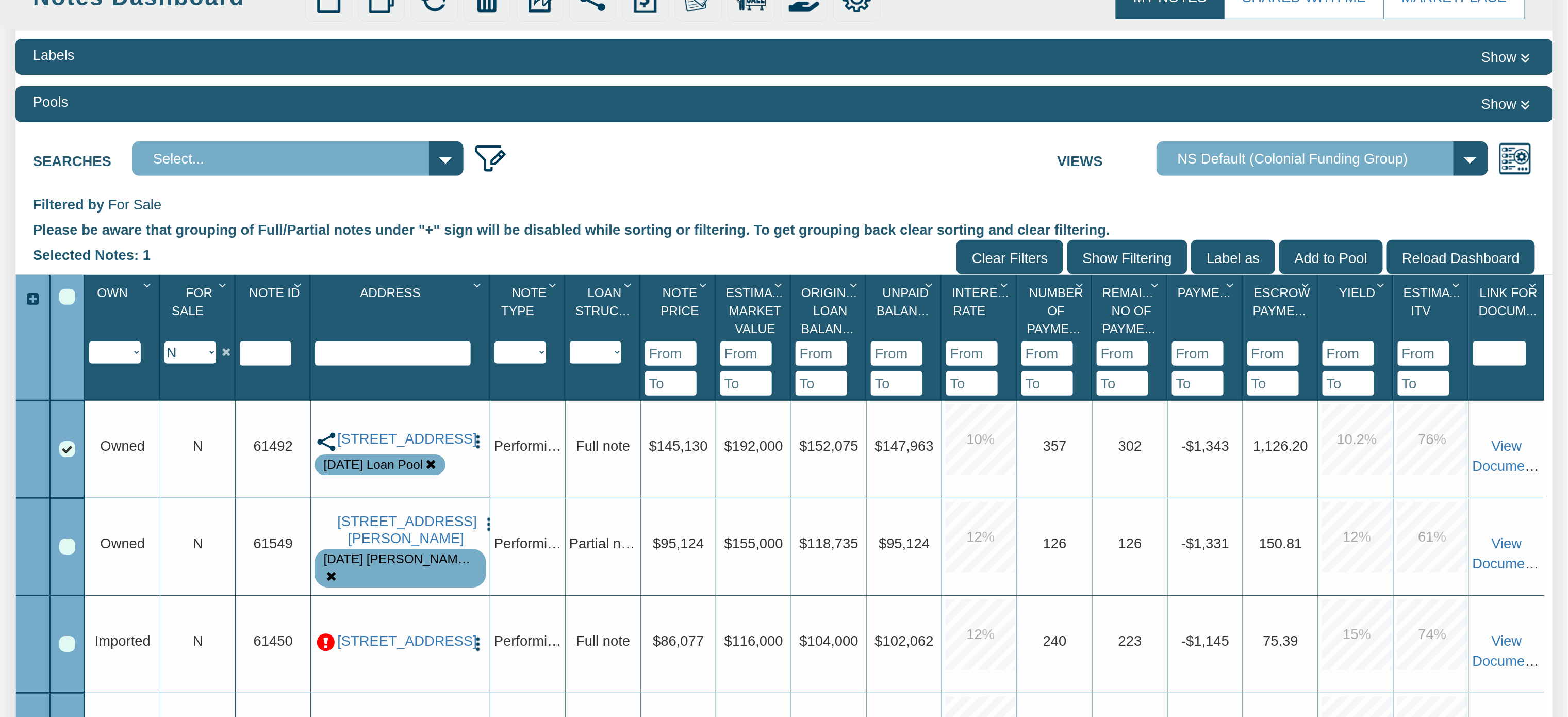
click at [478, 433] on img "button" at bounding box center [478, 442] width 17 height 17
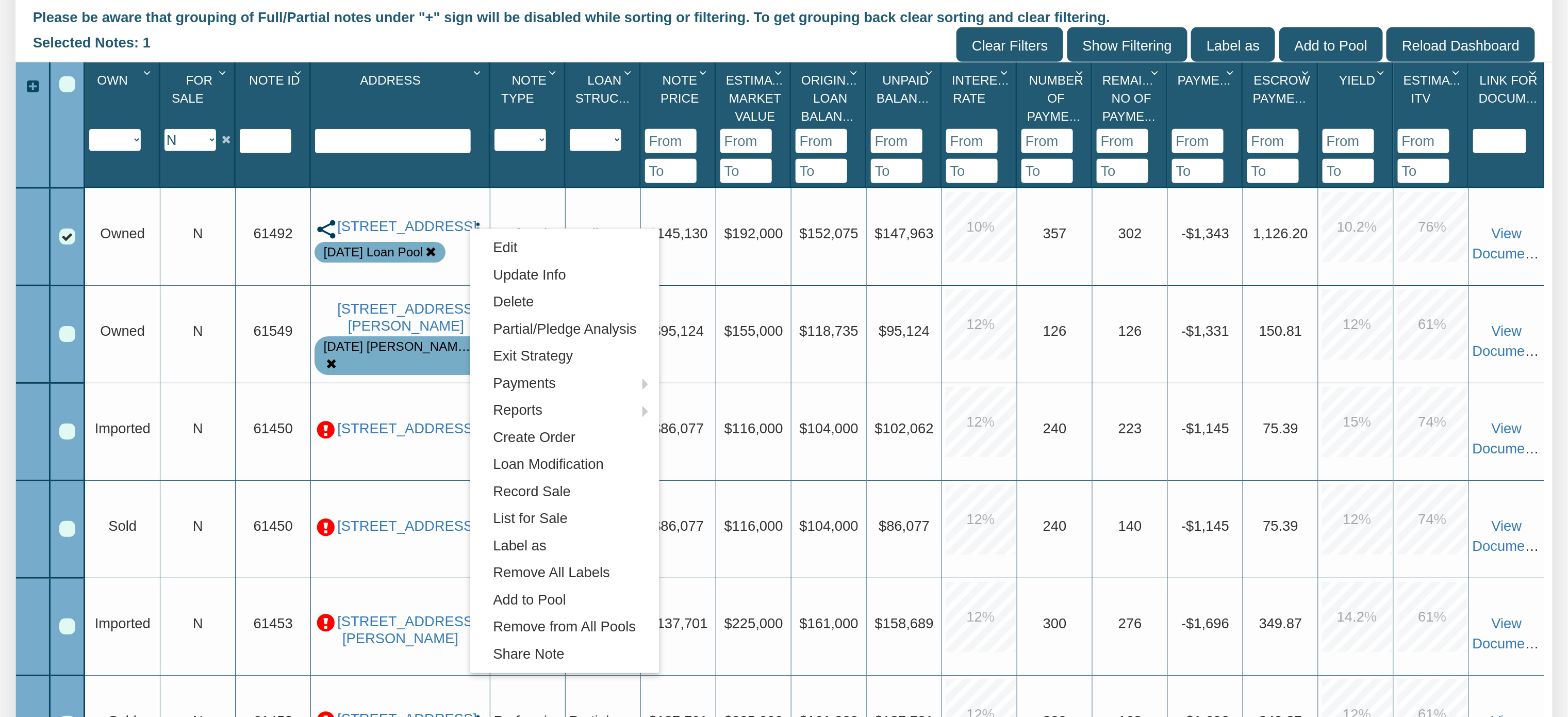
scroll to position [407, 0]
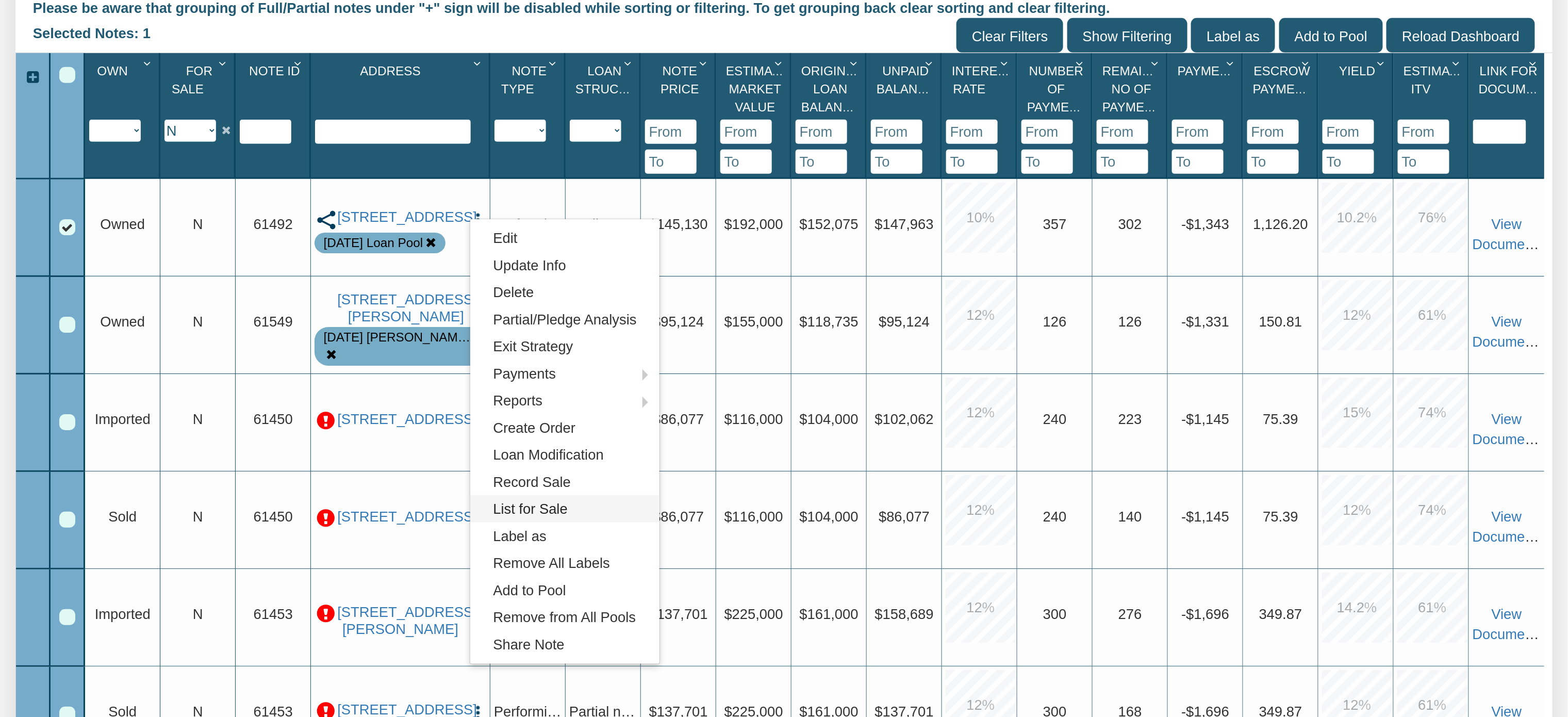
click at [541, 507] on link "List for Sale" at bounding box center [564, 508] width 189 height 27
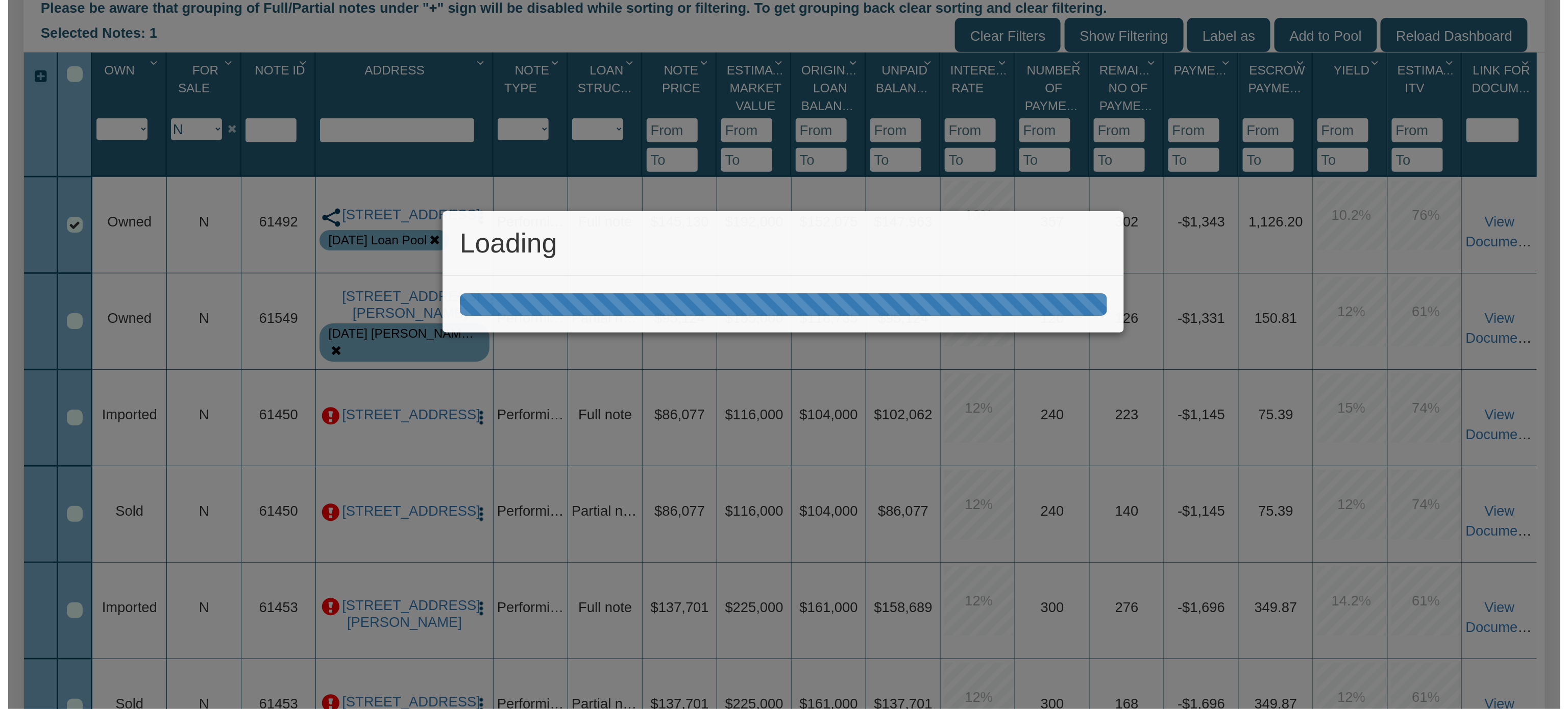
scroll to position [404, 0]
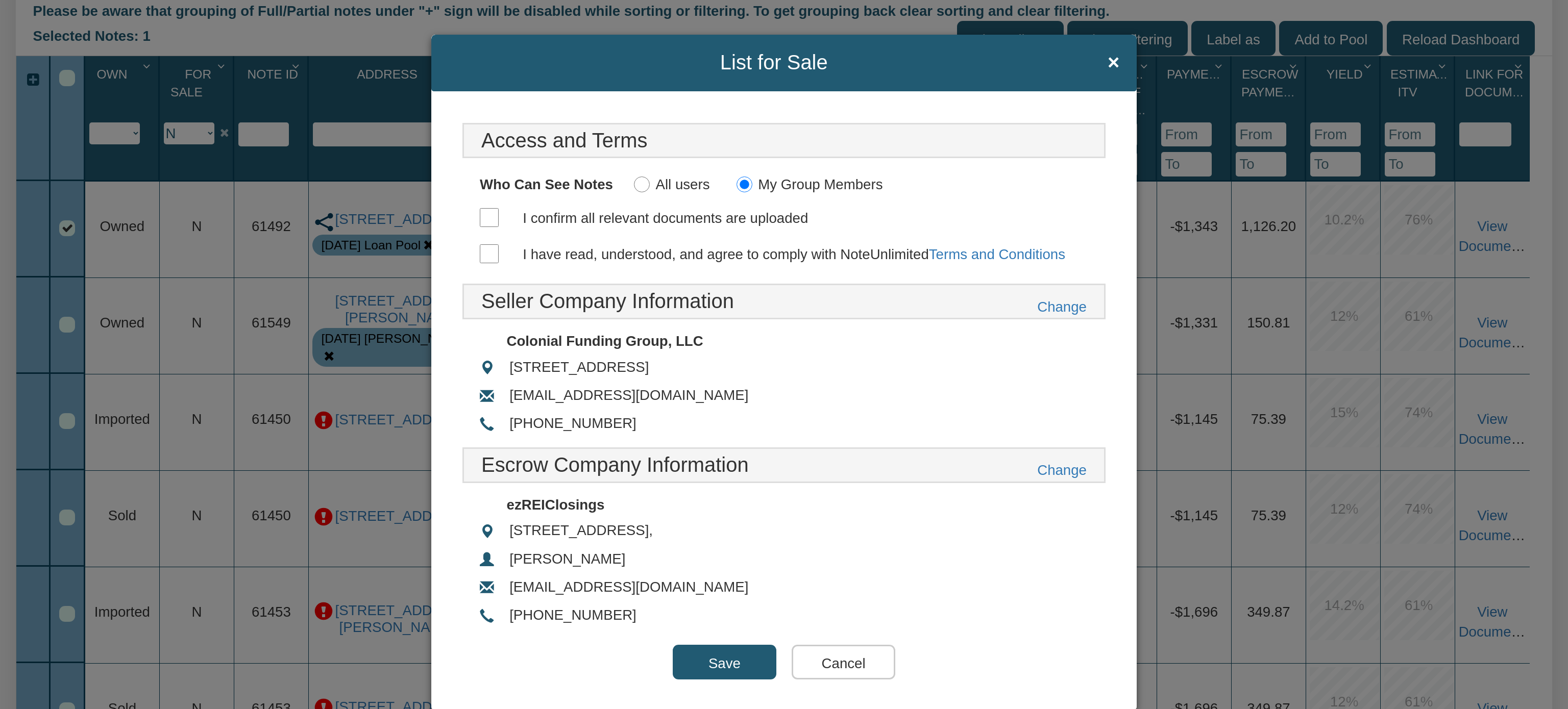
click at [485, 216] on input "I confirm all relevant documents are uploaded" at bounding box center [489, 217] width 19 height 19
checkbox input "true"
click at [482, 244] on input "I have read, understood, and agree to comply with NoteUnlimited Terms and Condi…" at bounding box center [489, 253] width 19 height 19
checkbox input "true"
click at [715, 653] on input "Save" at bounding box center [725, 662] width 104 height 35
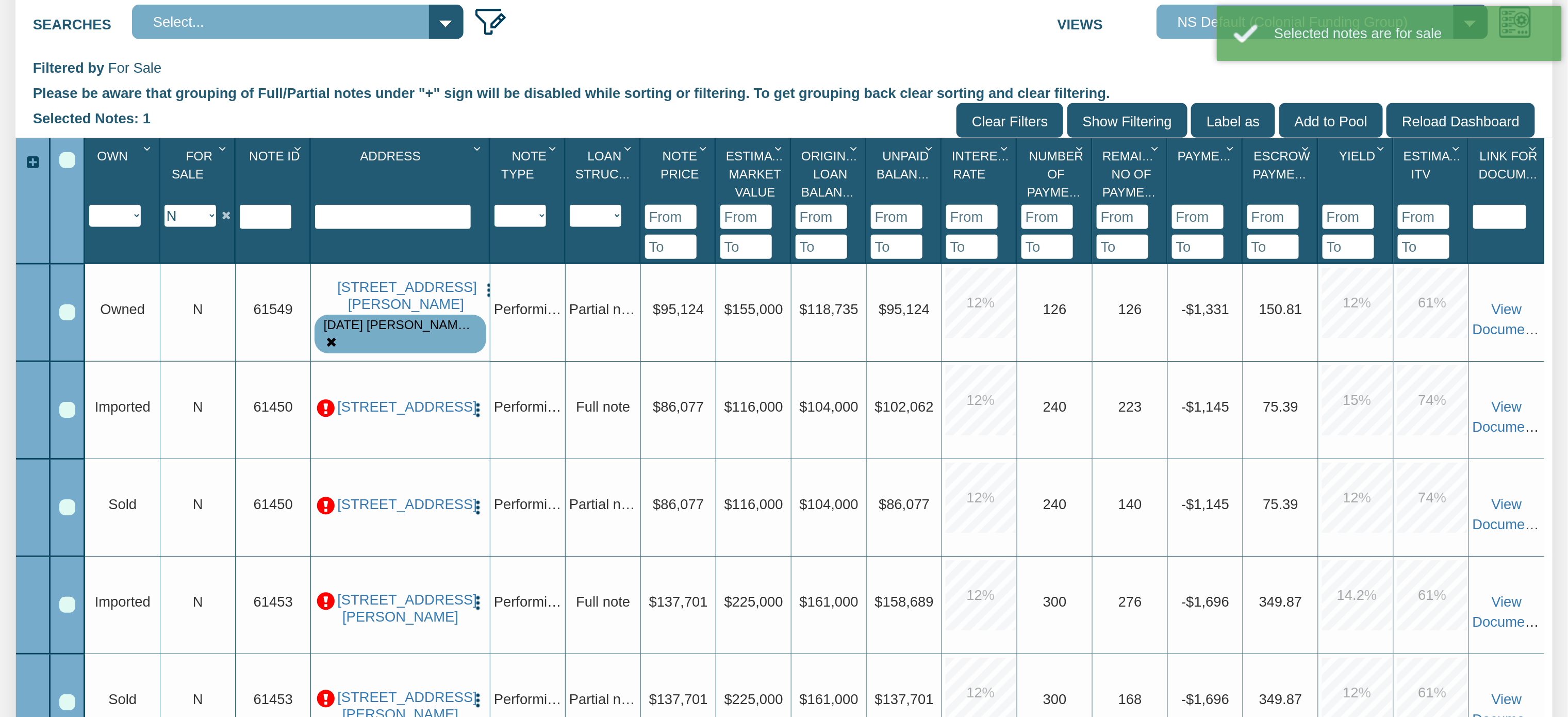
scroll to position [394, 0]
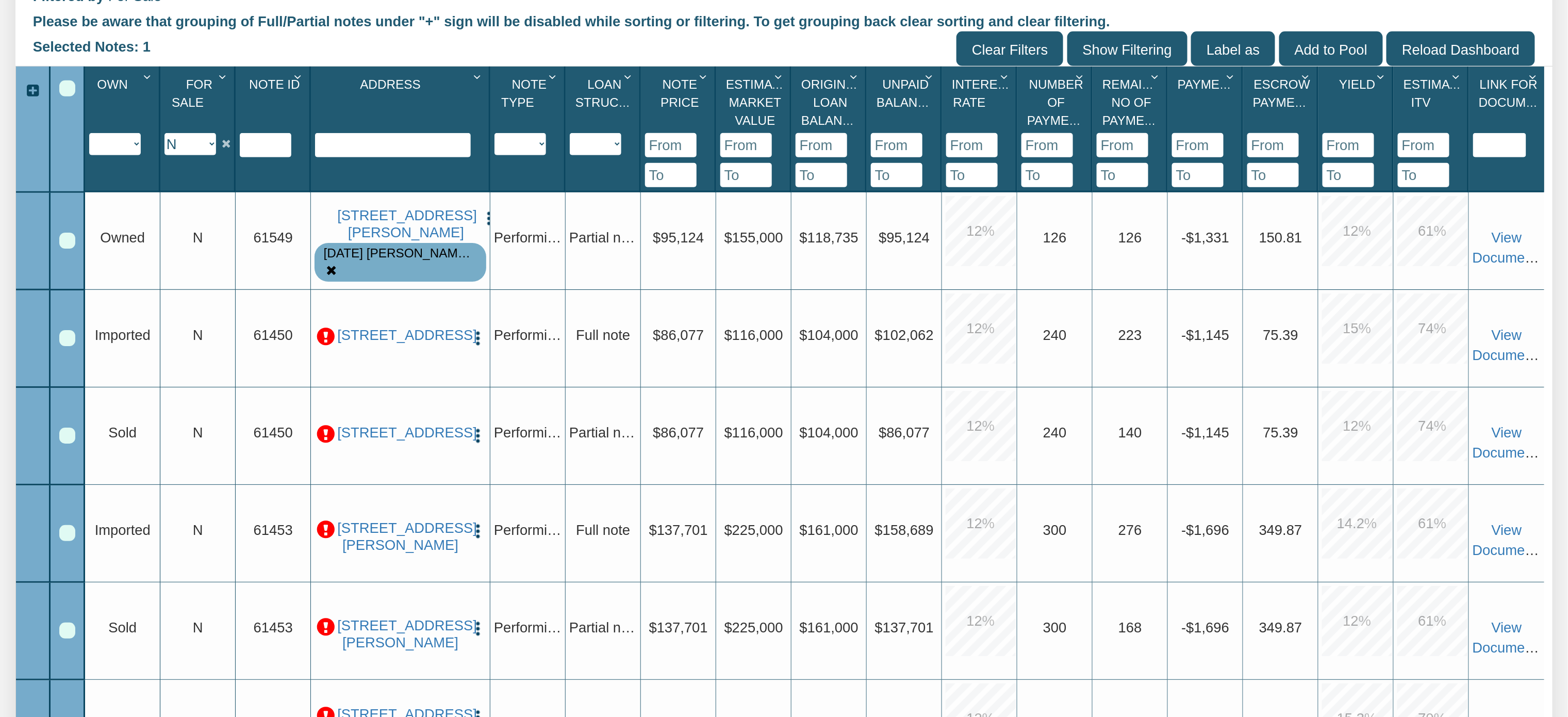
click at [212, 145] on select "Y N IP" at bounding box center [190, 143] width 52 height 22
select select "string:Y"
click at [165, 134] on select "Y N IP" at bounding box center [190, 143] width 52 height 22
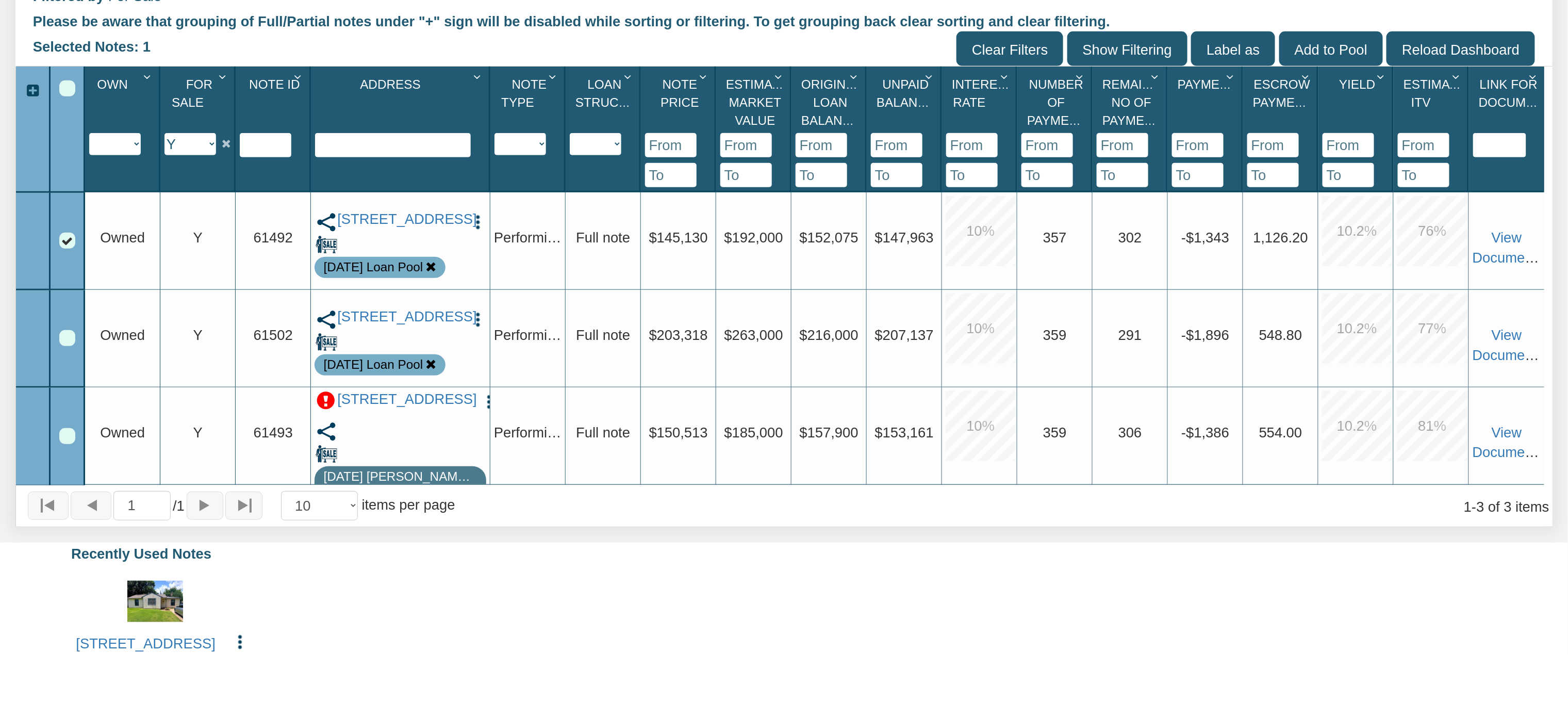
click at [478, 220] on img "button" at bounding box center [478, 222] width 17 height 17
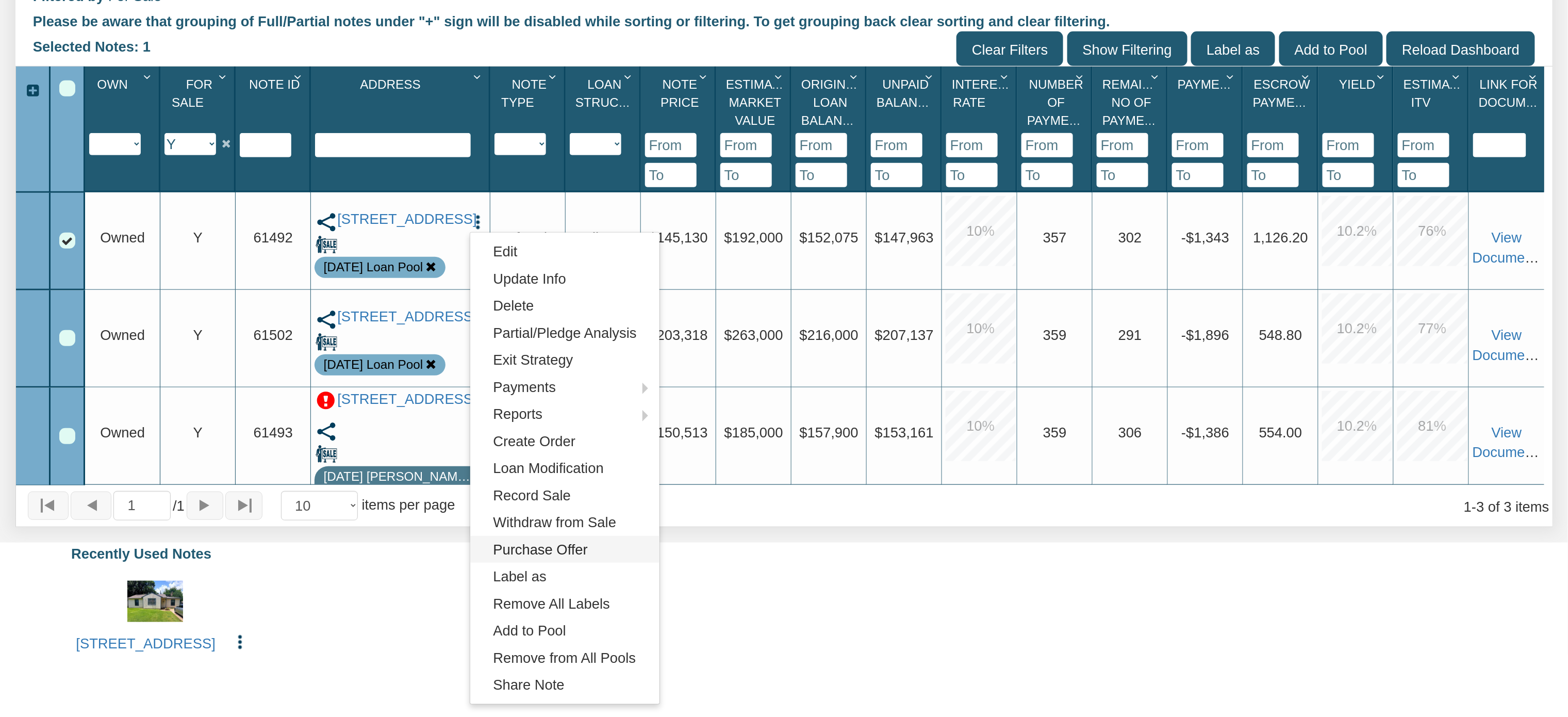
click at [538, 556] on link "Purchase Offer" at bounding box center [564, 549] width 189 height 27
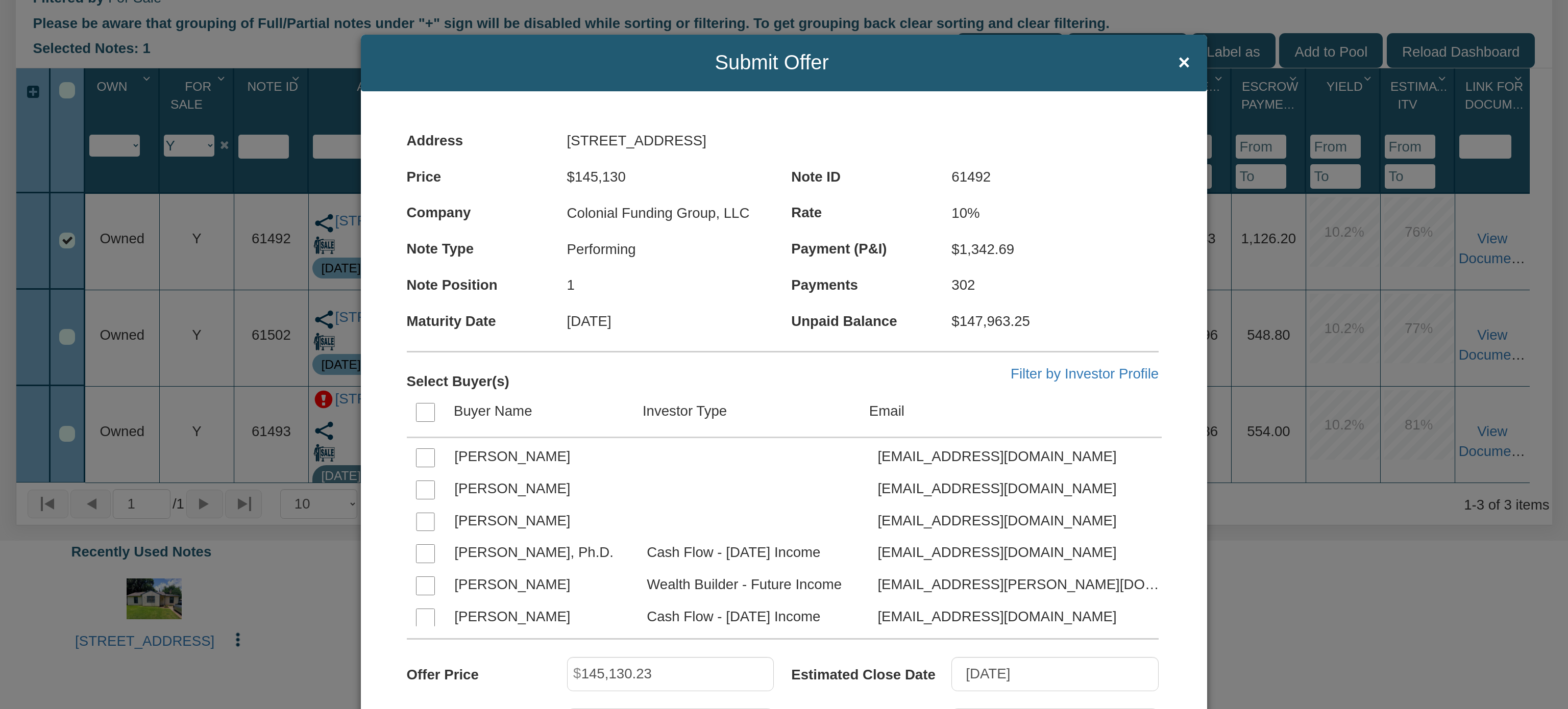
scroll to position [641, 0]
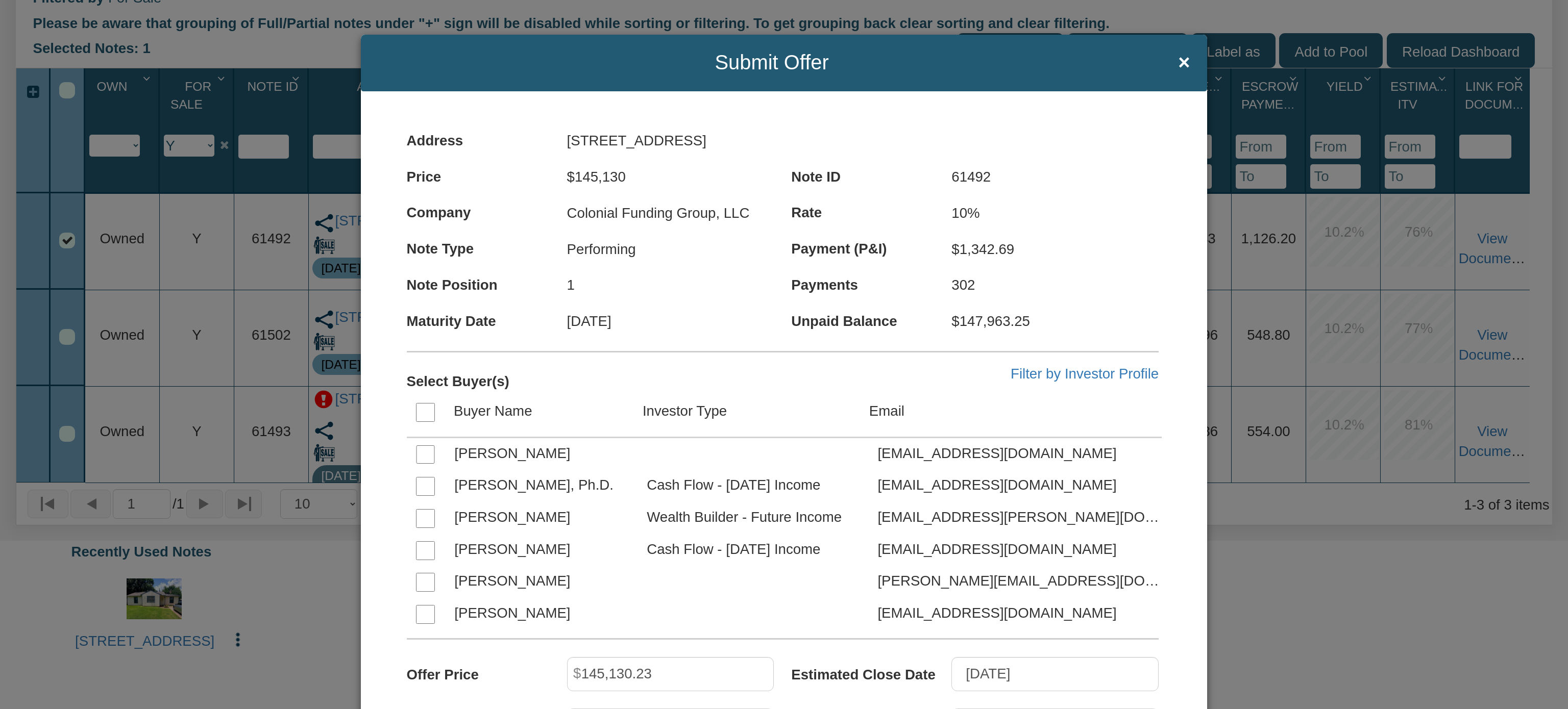
click at [416, 519] on input "checkbox" at bounding box center [425, 518] width 19 height 19
checkbox input "true"
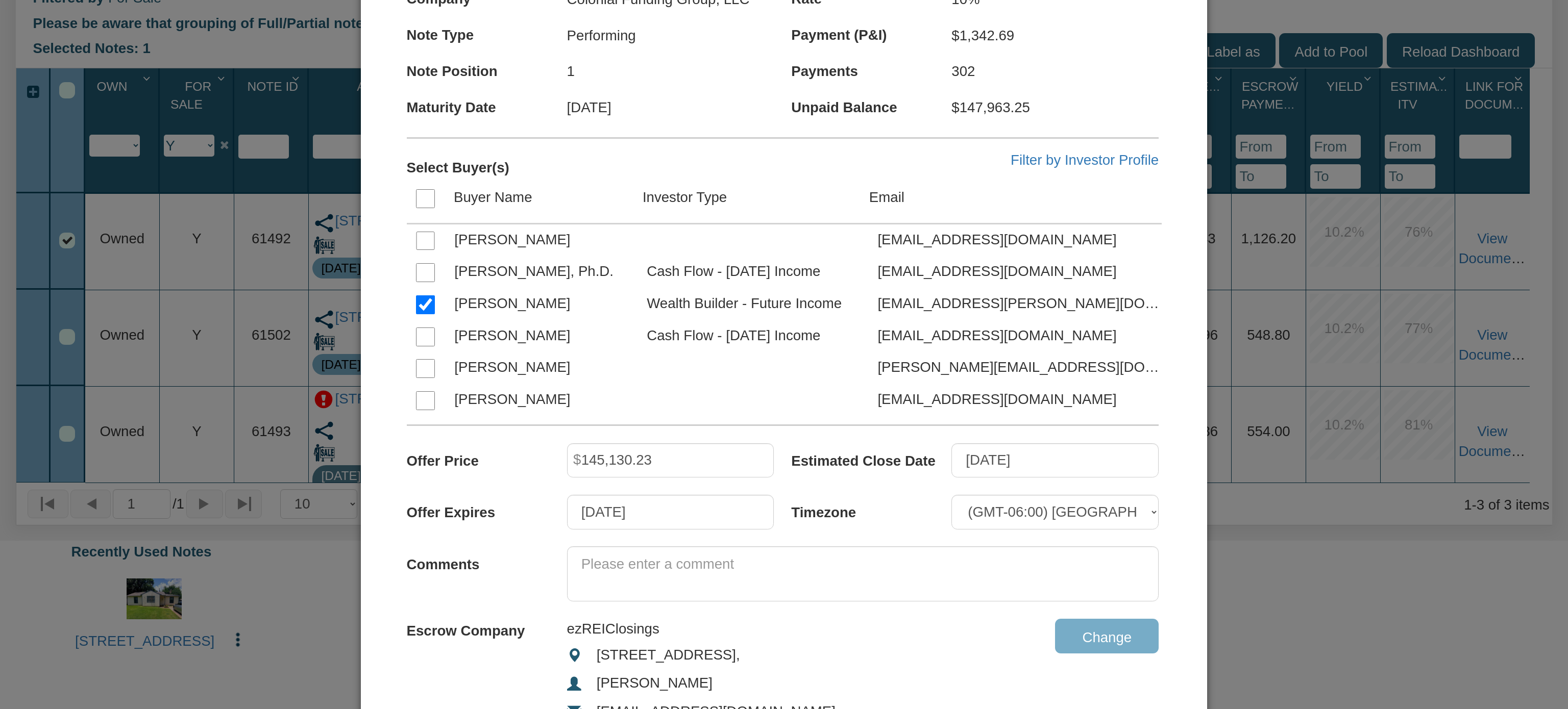
scroll to position [326, 0]
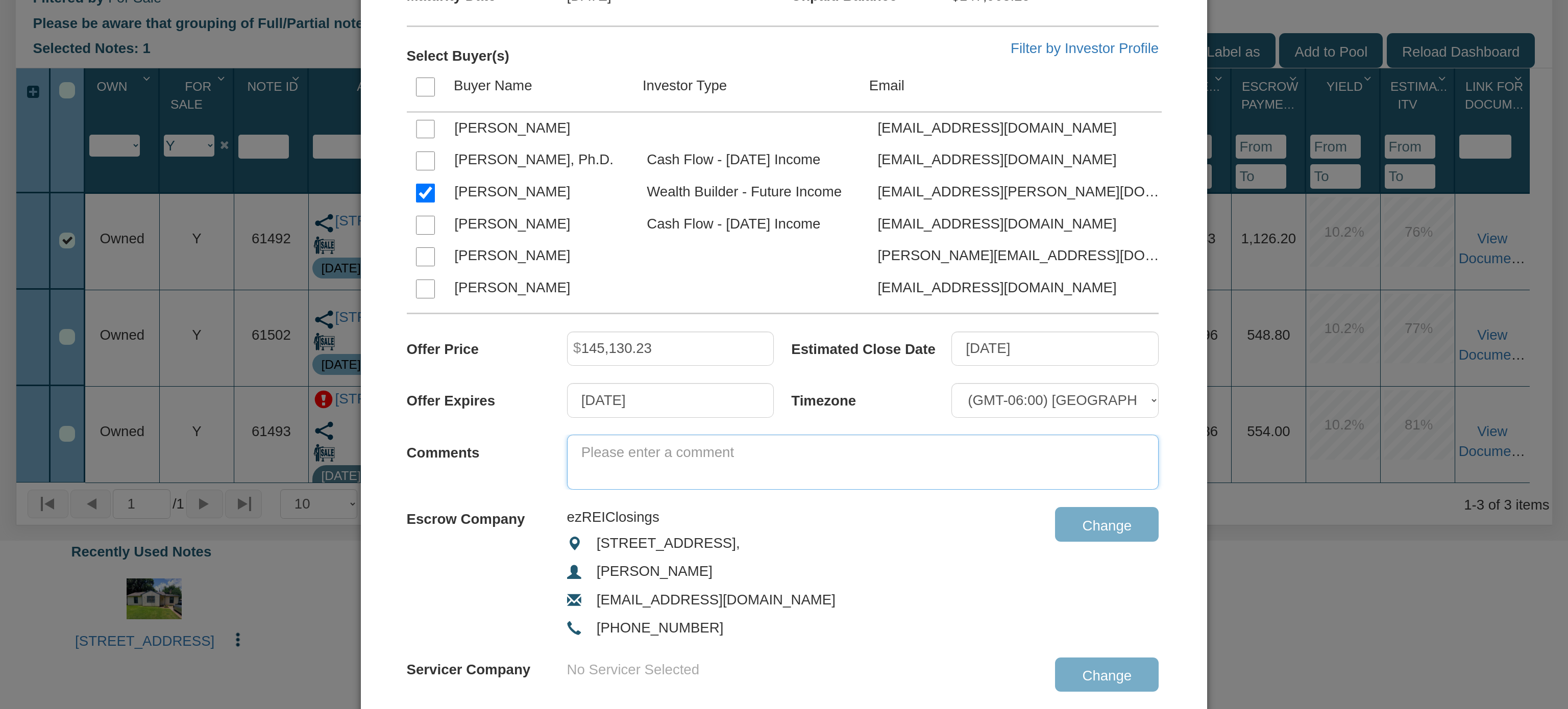
click at [735, 452] on textarea at bounding box center [863, 462] width 592 height 55
type textarea "Corrected BPO. ITV is 76%."
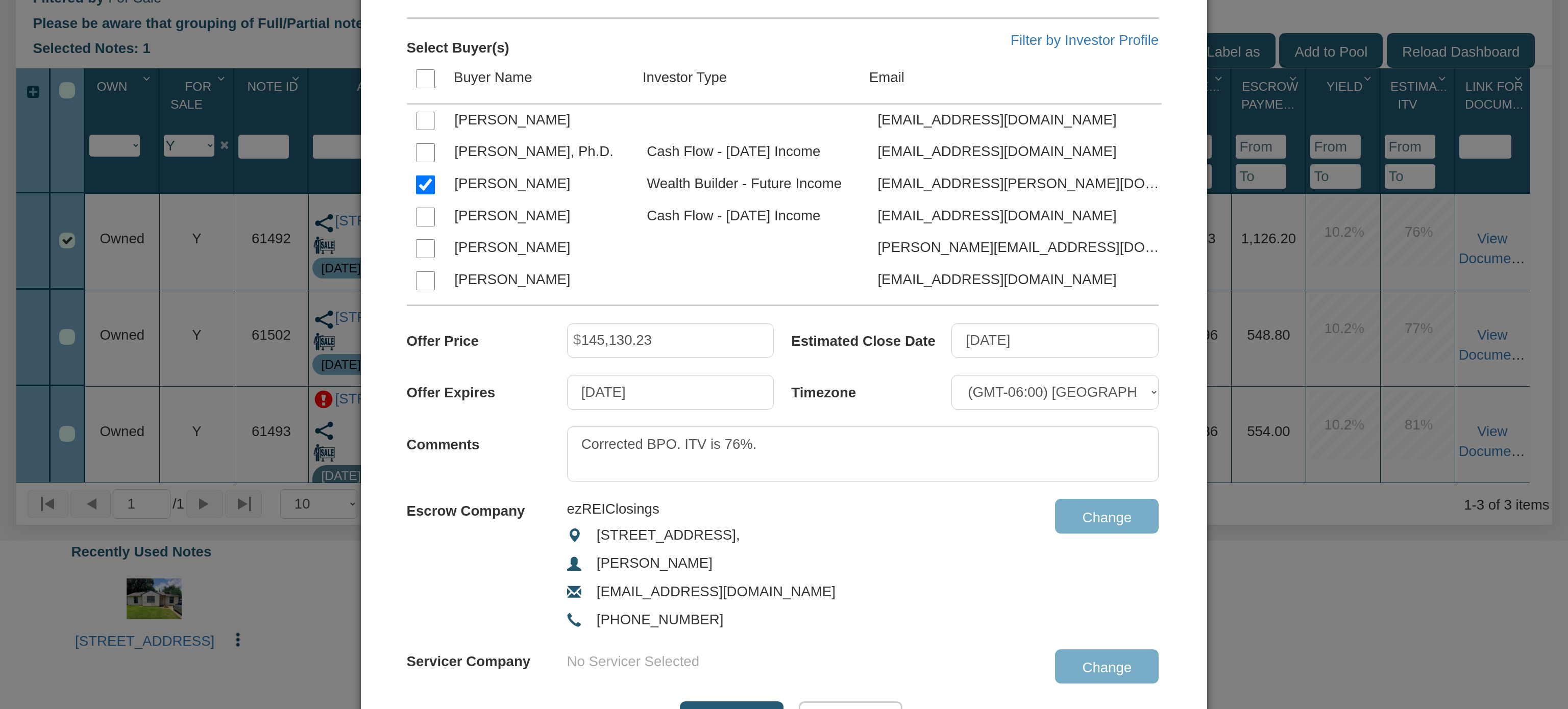
scroll to position [425, 0]
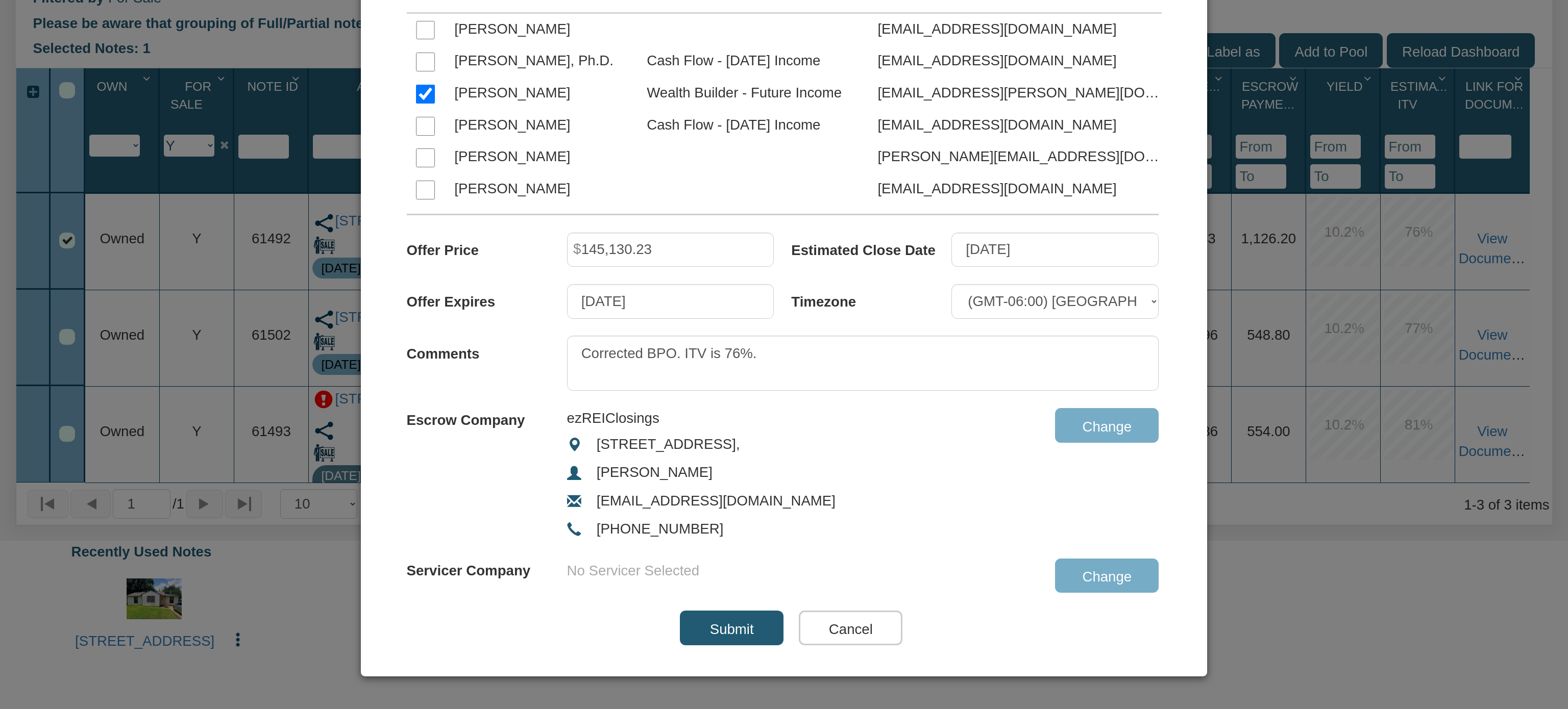
click at [713, 621] on input "Submit" at bounding box center [731, 627] width 104 height 35
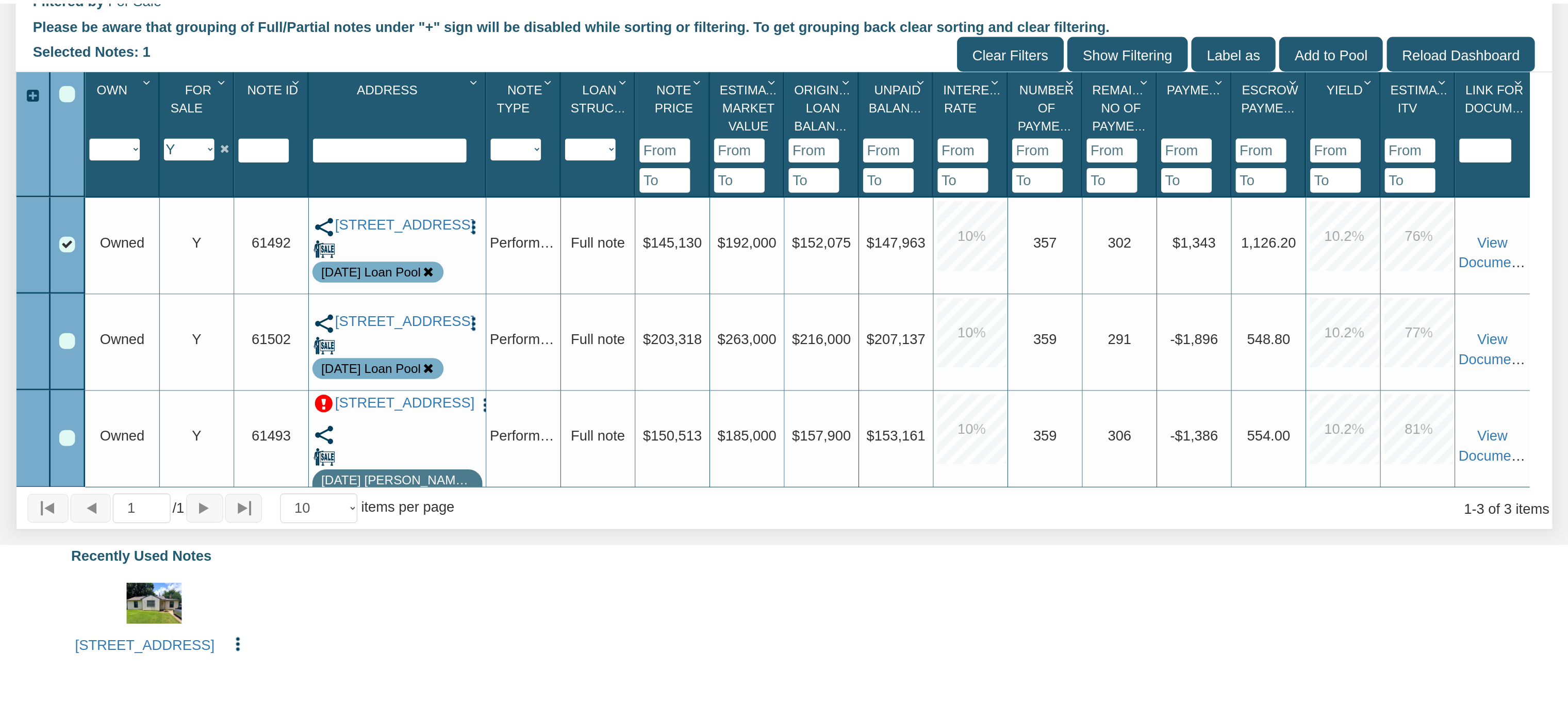
scroll to position [394, 0]
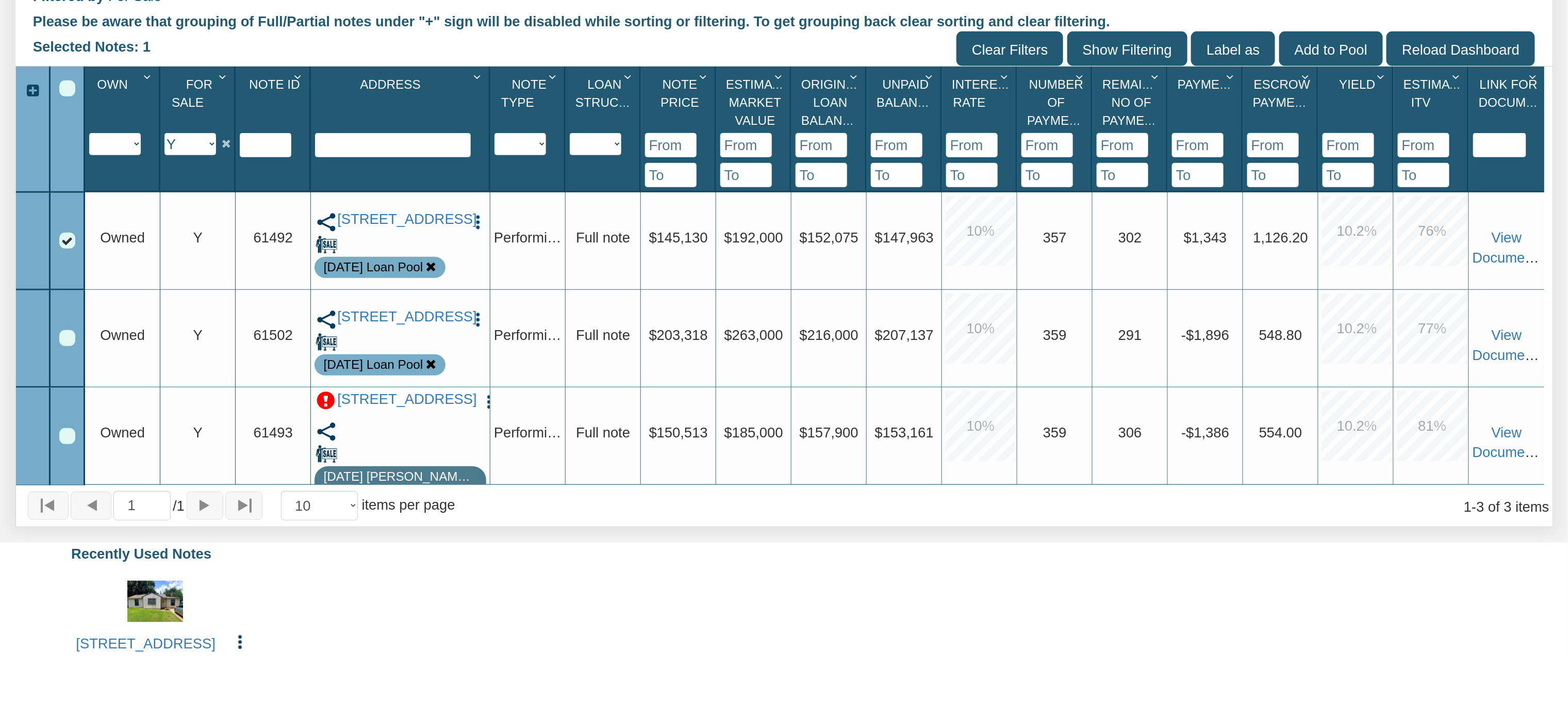
click at [325, 394] on p at bounding box center [325, 401] width 19 height 19
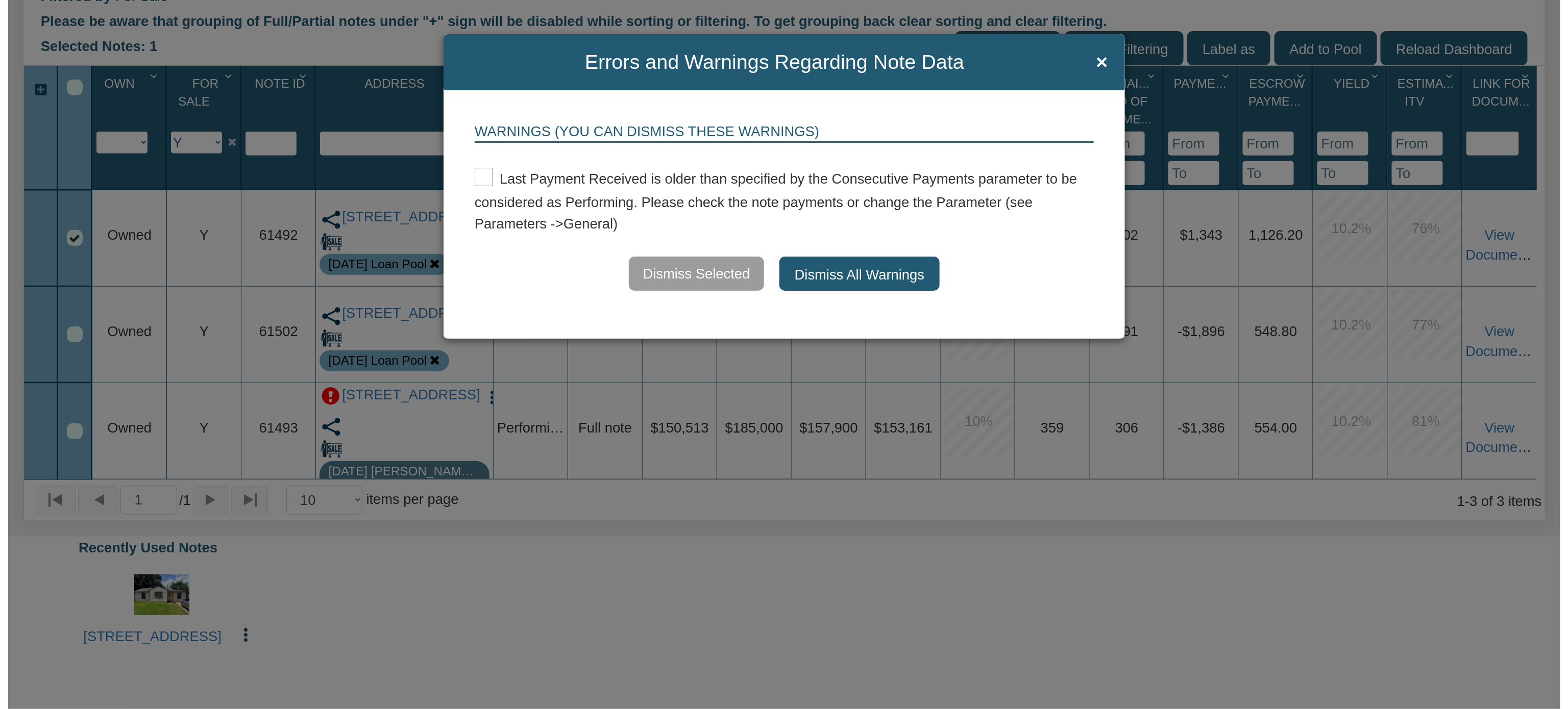
scroll to position [391, 0]
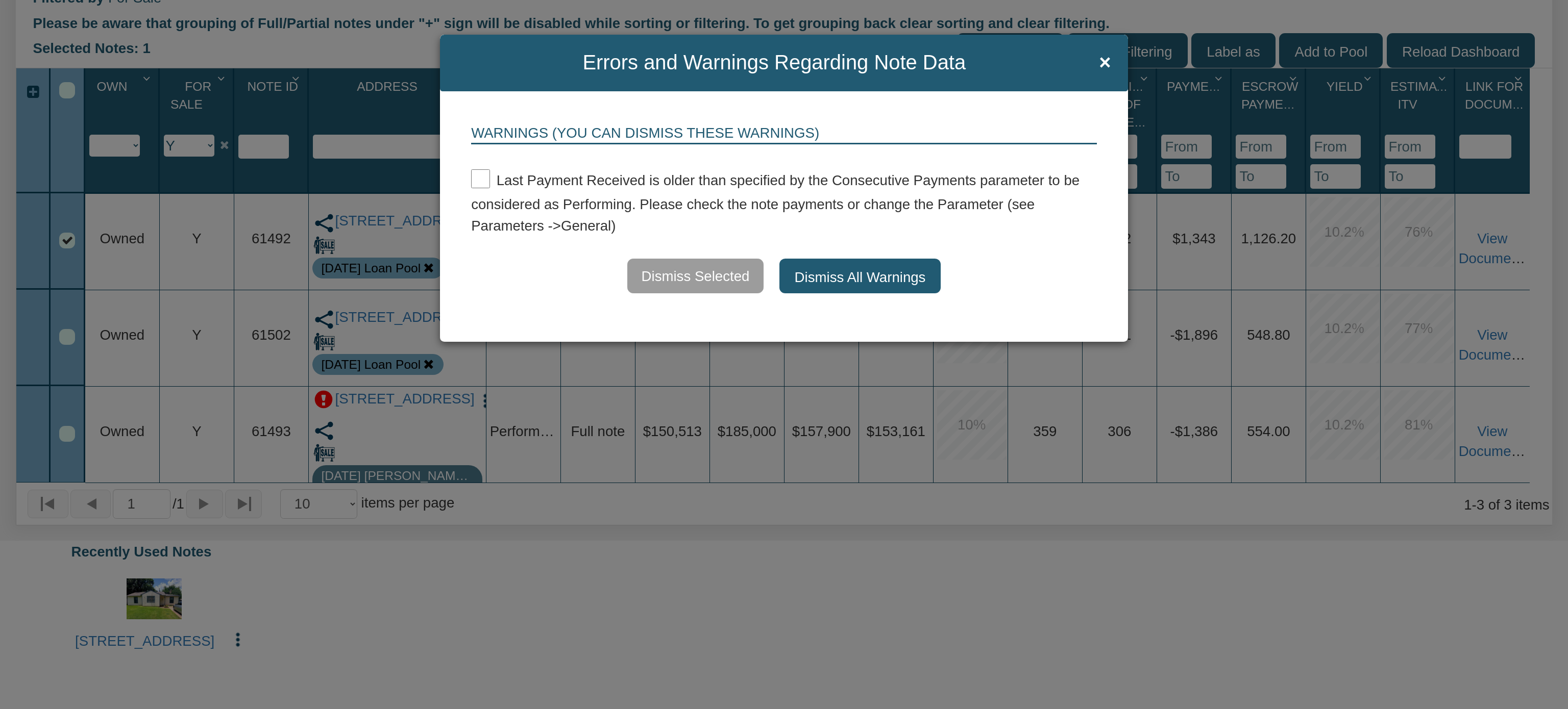
click at [854, 281] on button "Dismiss All Warnings" at bounding box center [860, 275] width 162 height 35
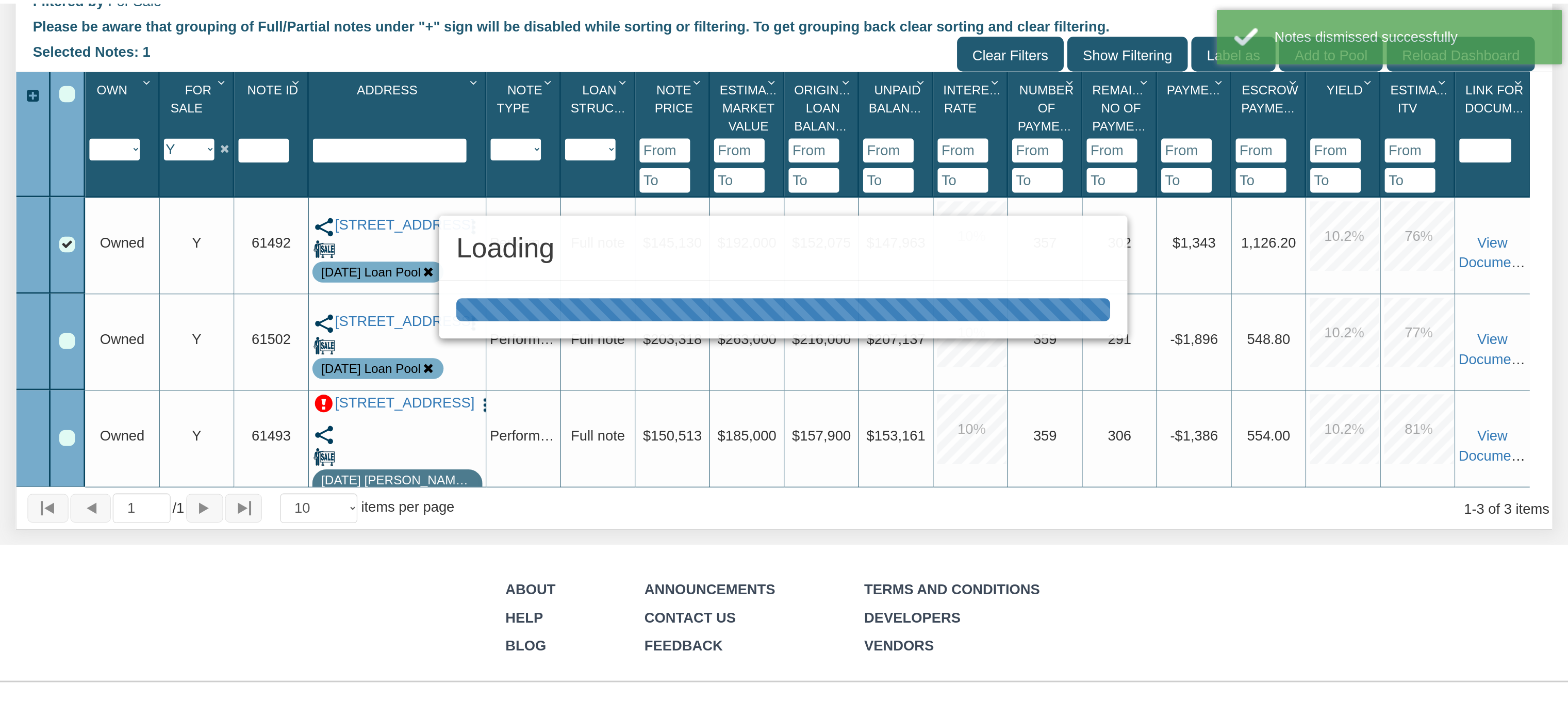
scroll to position [394, 0]
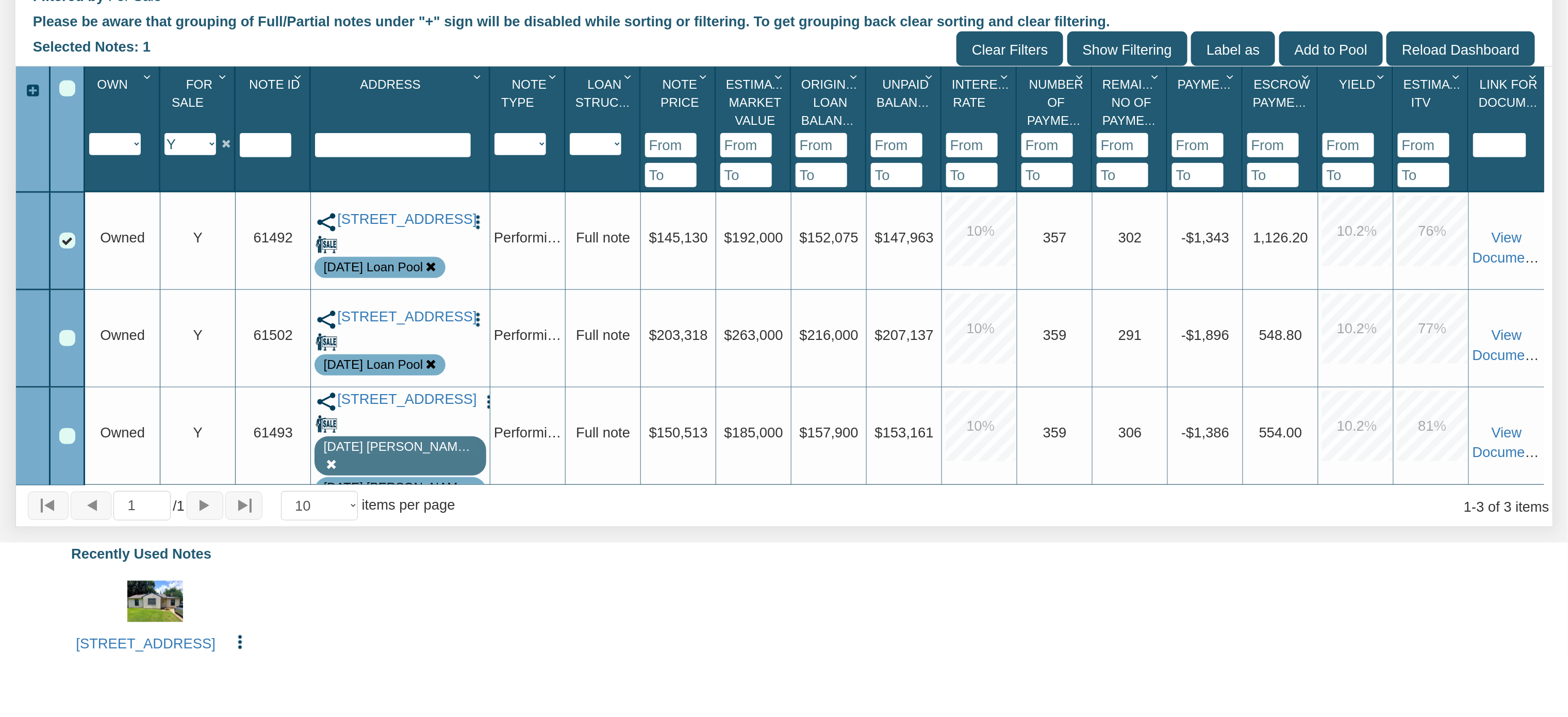
click at [389, 627] on div "2409 Morningside, Pasadena, TX, 77506 Edit Copy to My Dashboard Update Info Del…" at bounding box center [783, 618] width 1467 height 98
